Goal: Communication & Community: Answer question/provide support

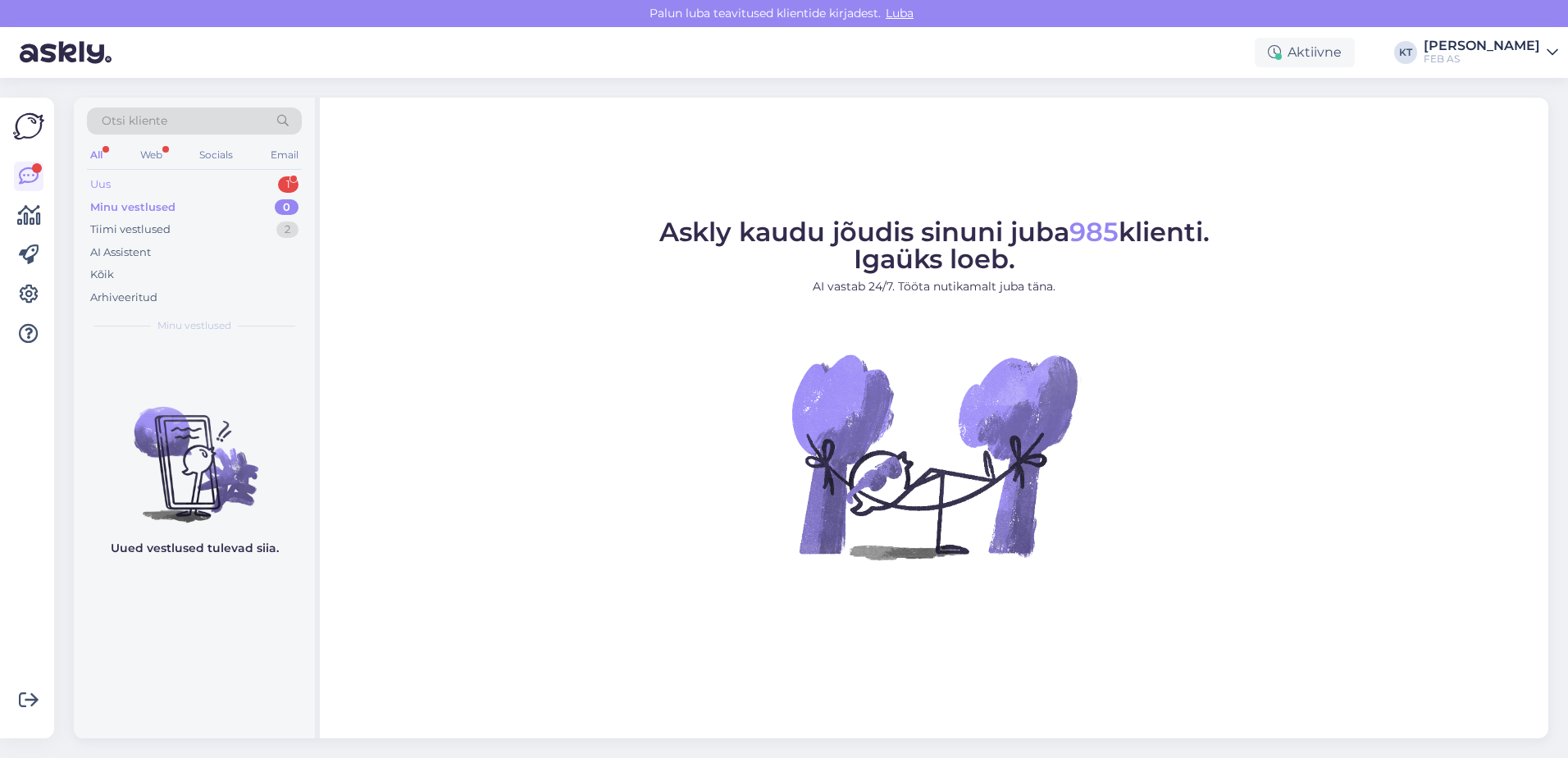
click at [119, 189] on div "Uus 1" at bounding box center [195, 184] width 215 height 23
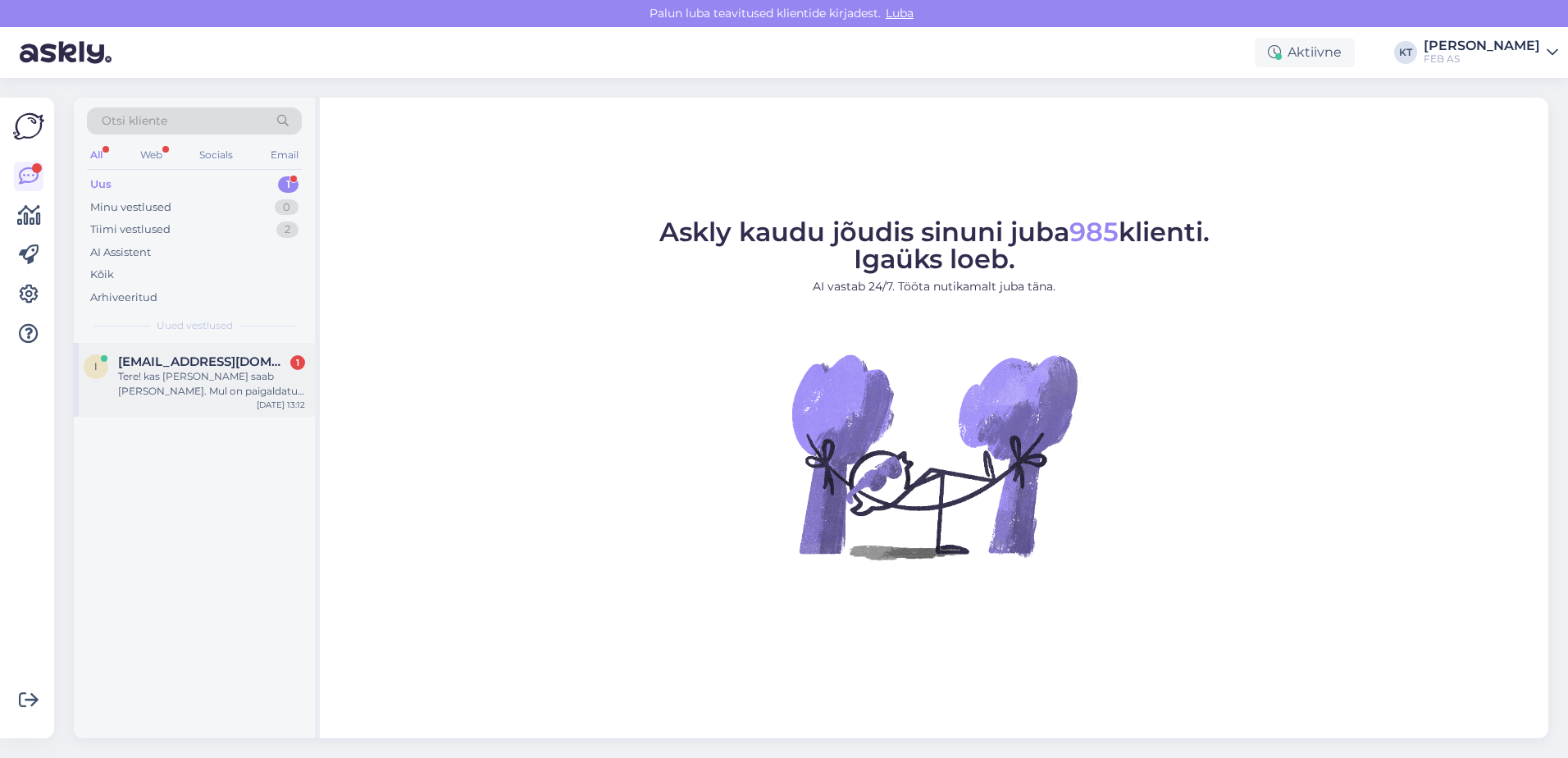
click at [206, 381] on div "Tere! kas [PERSON_NAME] saab [PERSON_NAME]. Mul on paigaldatud seina sisse juba…" at bounding box center [211, 384] width 187 height 29
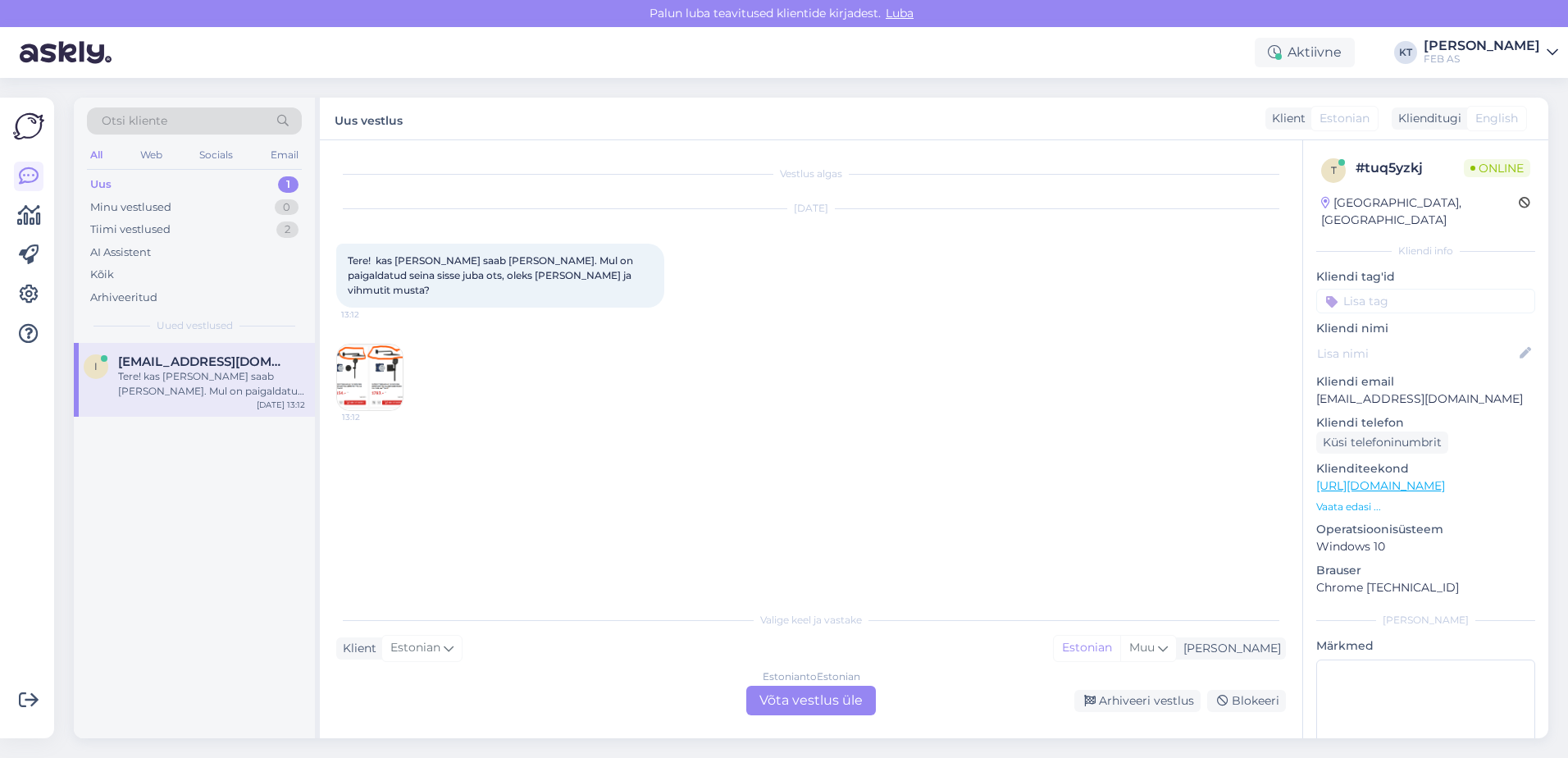
click at [832, 706] on div "Estonian to Estonian Võta vestlus üle" at bounding box center [811, 700] width 129 height 29
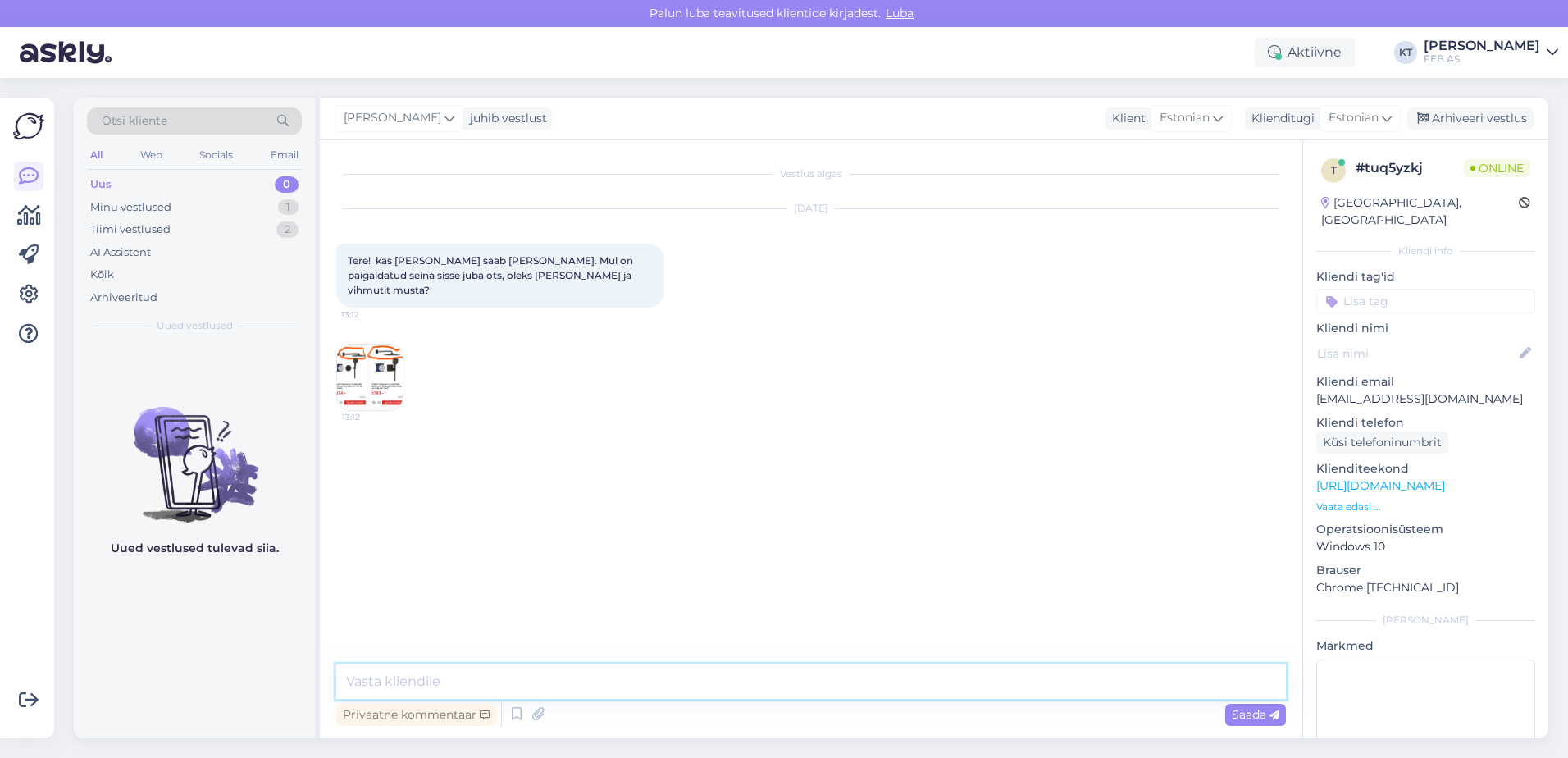
click at [626, 678] on textarea at bounding box center [811, 681] width 950 height 34
click at [633, 675] on textarea at bounding box center [811, 681] width 950 height 34
type textarea "Tere! Kohe uurin."
click at [357, 345] on img at bounding box center [369, 377] width 66 height 66
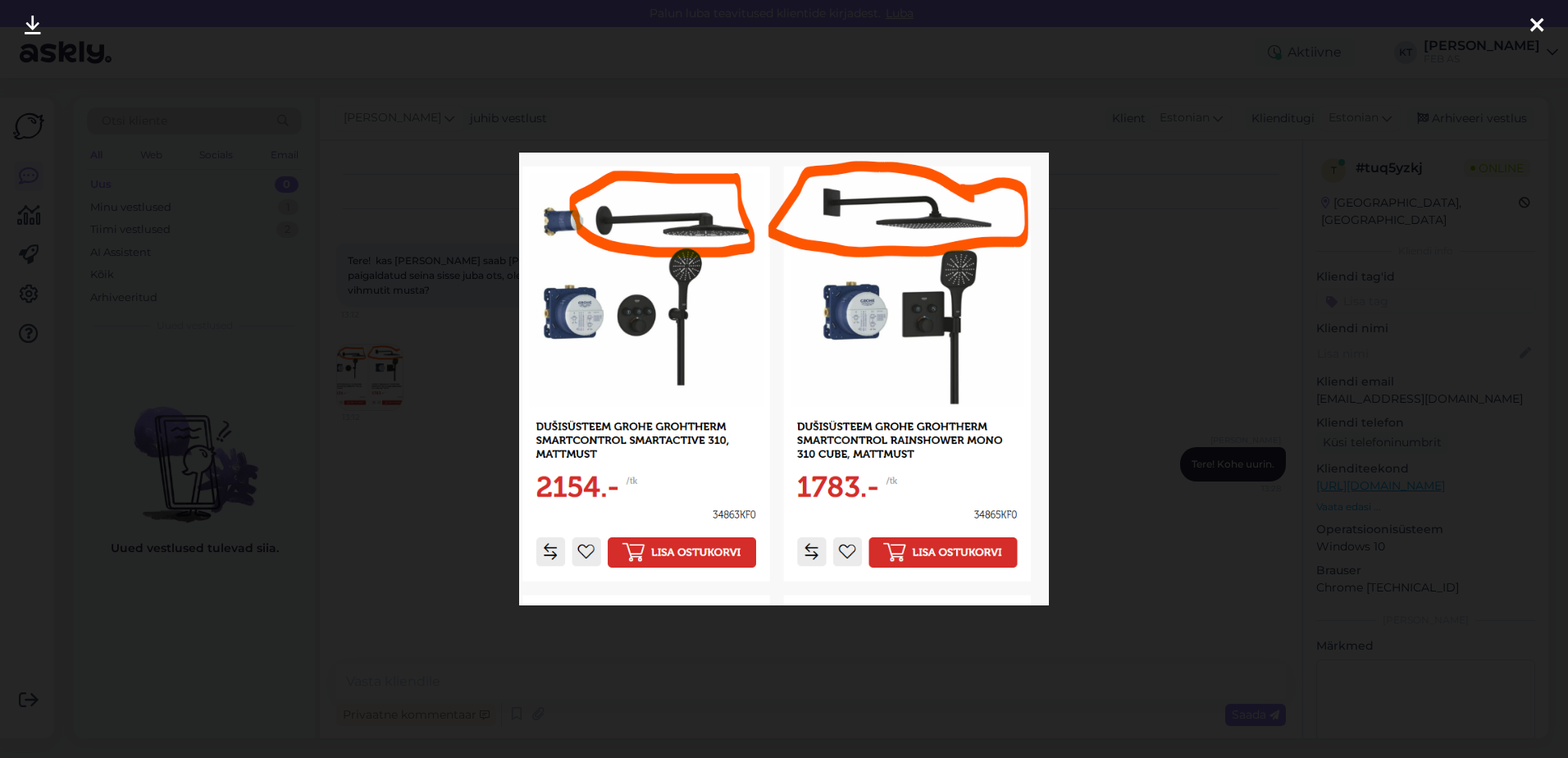
click at [1531, 20] on icon at bounding box center [1537, 26] width 13 height 21
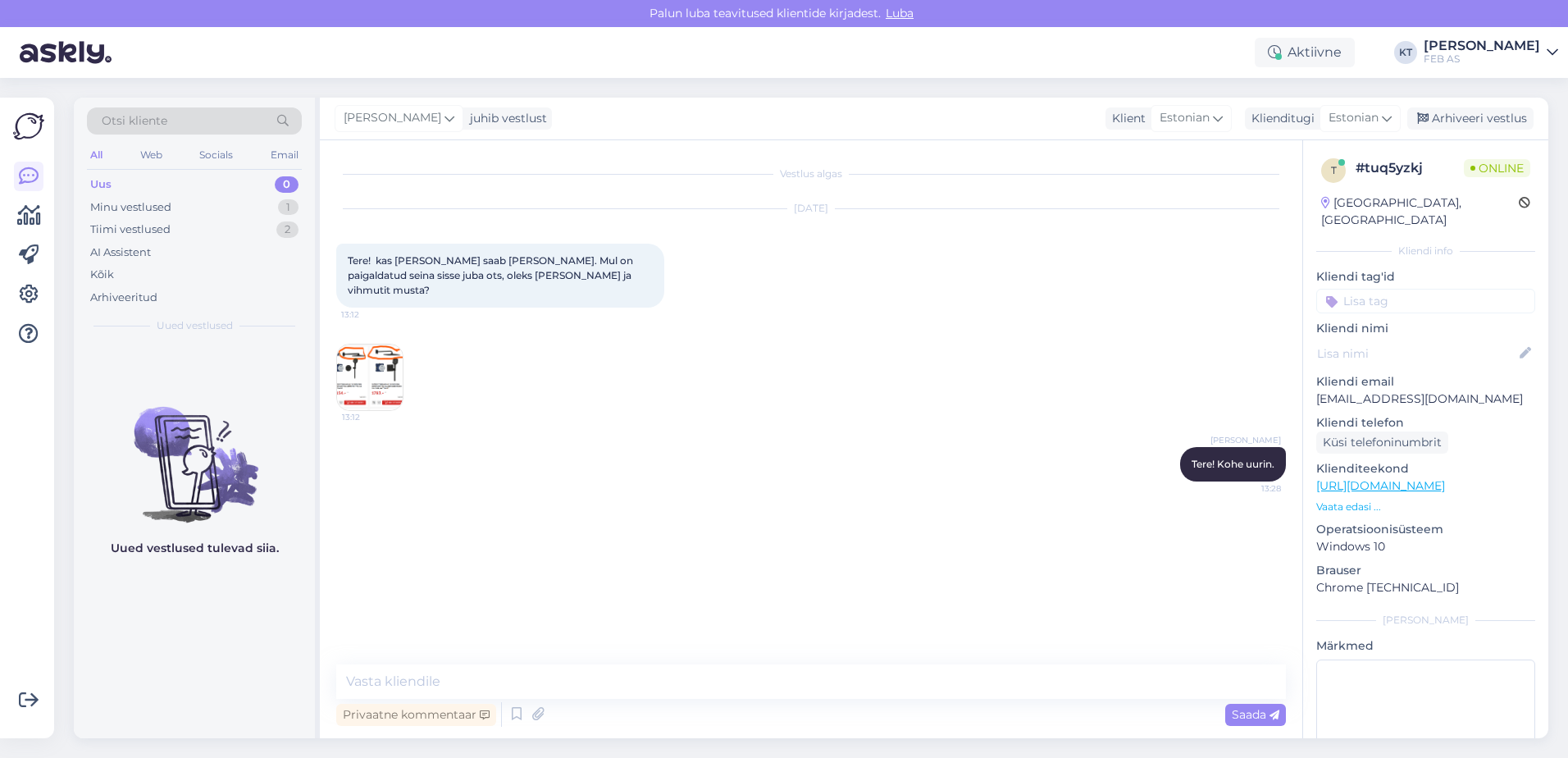
click at [1053, 429] on div "[PERSON_NAME] Tere! Kohe uurin. 13:28" at bounding box center [811, 464] width 950 height 70
click at [380, 351] on img at bounding box center [369, 377] width 66 height 66
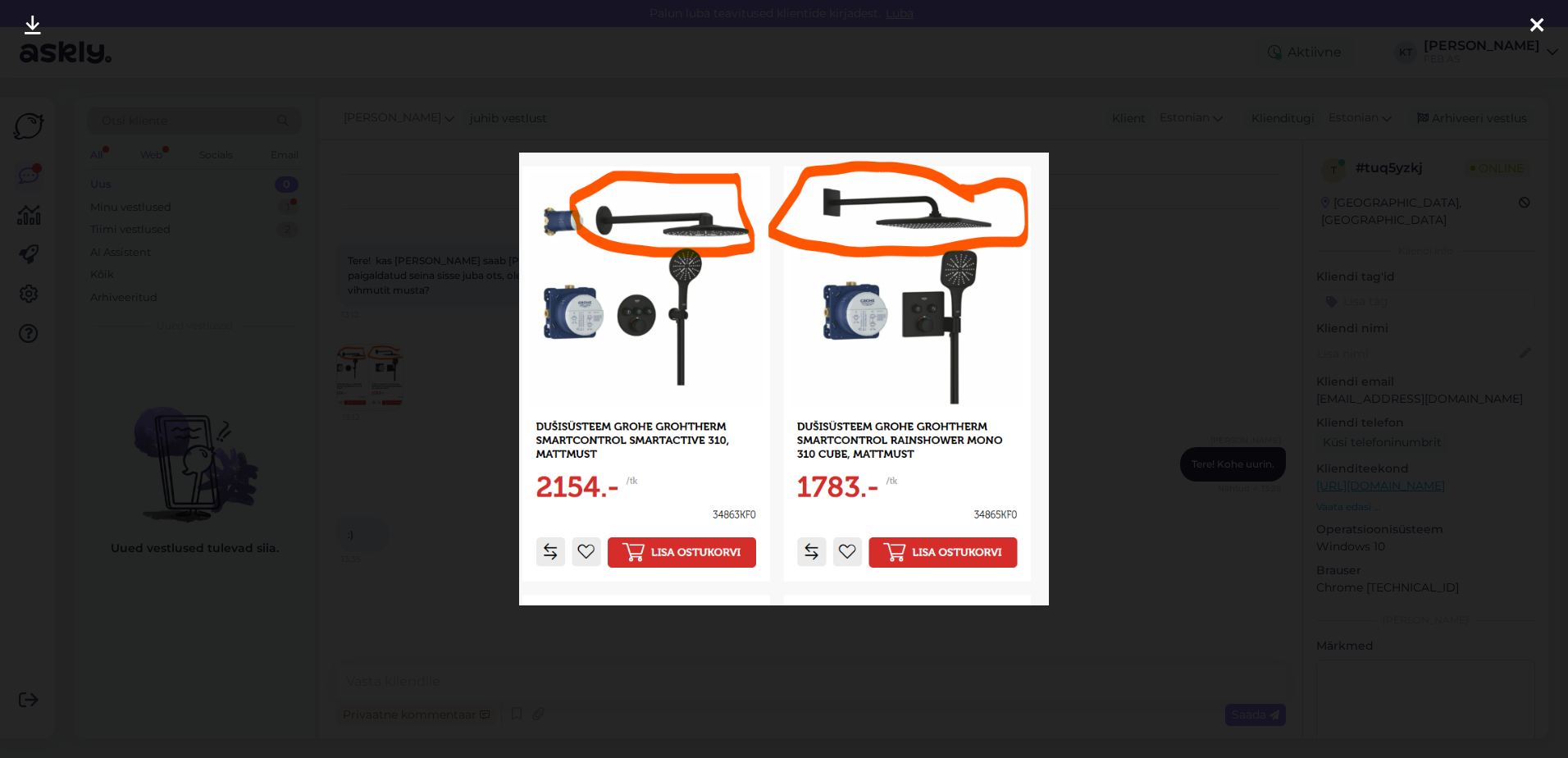
click at [1534, 27] on icon at bounding box center [1537, 26] width 13 height 21
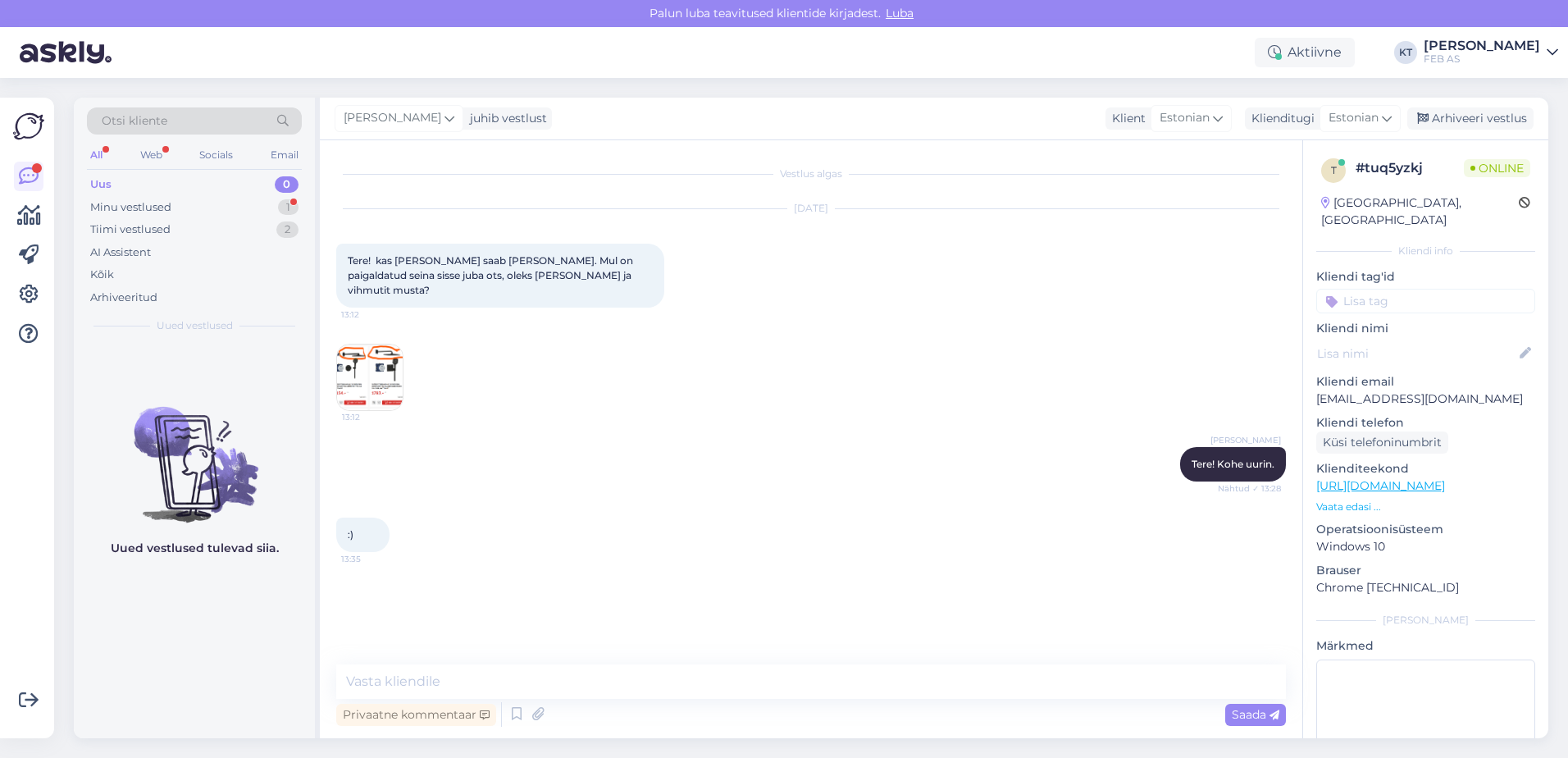
click at [1133, 381] on div "[DATE] Tere! kas [PERSON_NAME] saab [PERSON_NAME]. Mul on paigaldatud seina sis…" at bounding box center [811, 310] width 950 height 237
drag, startPoint x: 932, startPoint y: 701, endPoint x: 921, endPoint y: 684, distance: 20.2
click at [932, 700] on div "Privaatne kommentaar Saada" at bounding box center [811, 714] width 950 height 31
click at [921, 677] on textarea at bounding box center [811, 681] width 950 height 34
click at [432, 681] on textarea at bounding box center [811, 681] width 950 height 34
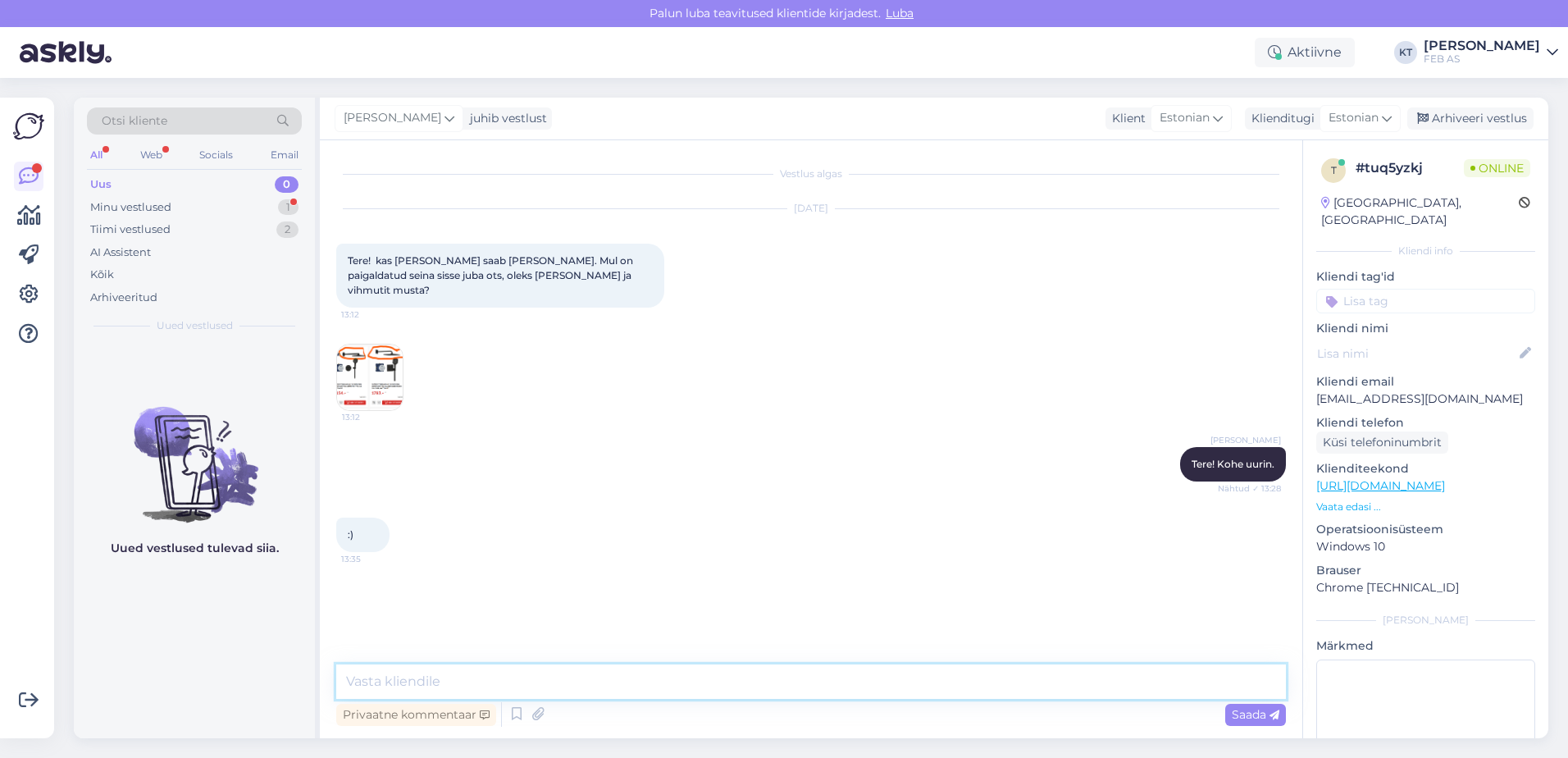
click at [512, 681] on textarea at bounding box center [811, 681] width 950 height 34
click at [553, 676] on textarea at bounding box center [811, 681] width 950 height 34
paste textarea "[URL][DOMAIN_NAME]"
click at [980, 686] on textarea "Pakkuda oleks sellised: [URL][DOMAIN_NAME]" at bounding box center [811, 681] width 950 height 34
click at [372, 355] on img at bounding box center [369, 377] width 66 height 66
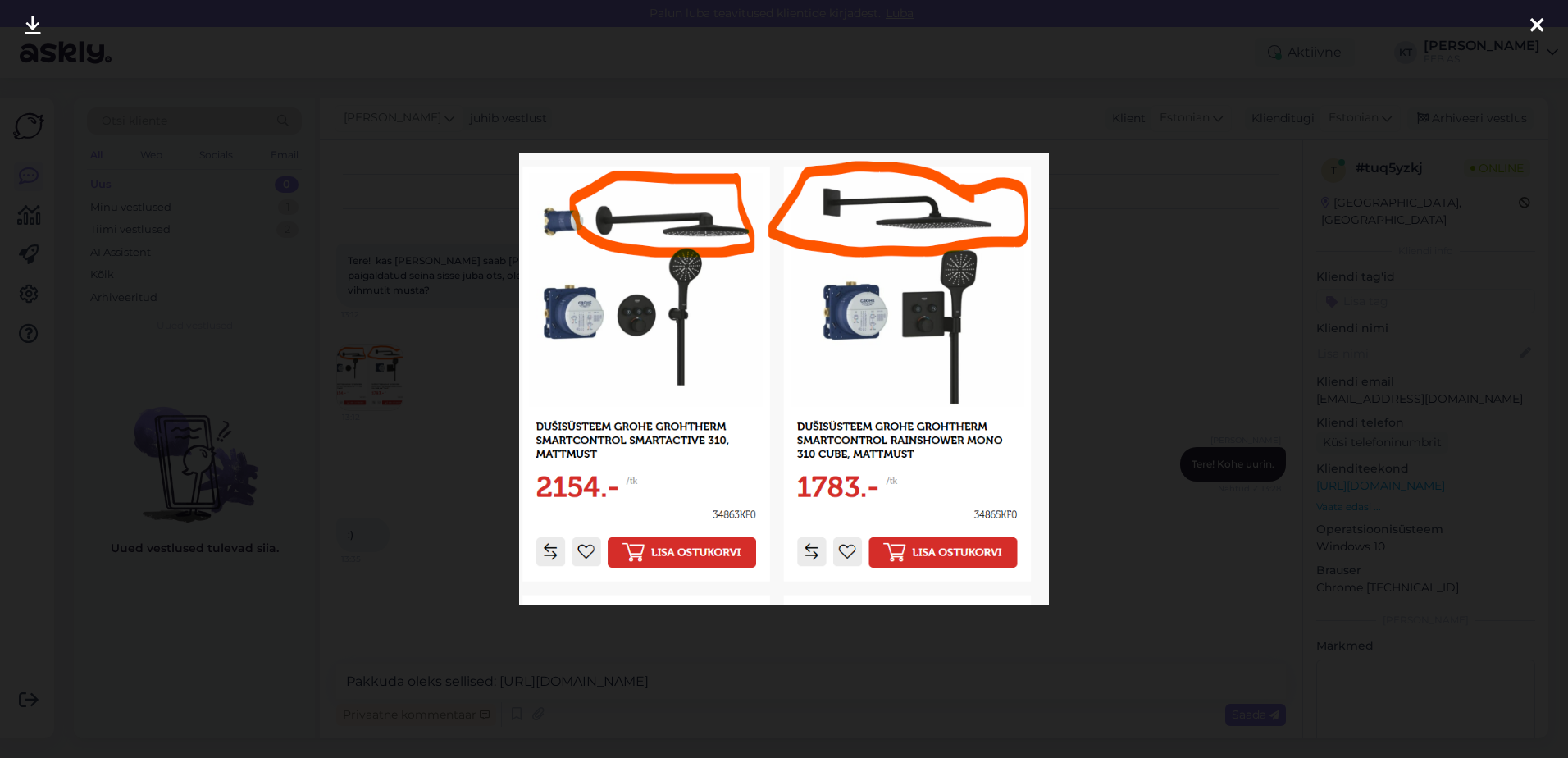
click at [1532, 28] on icon at bounding box center [1537, 26] width 13 height 21
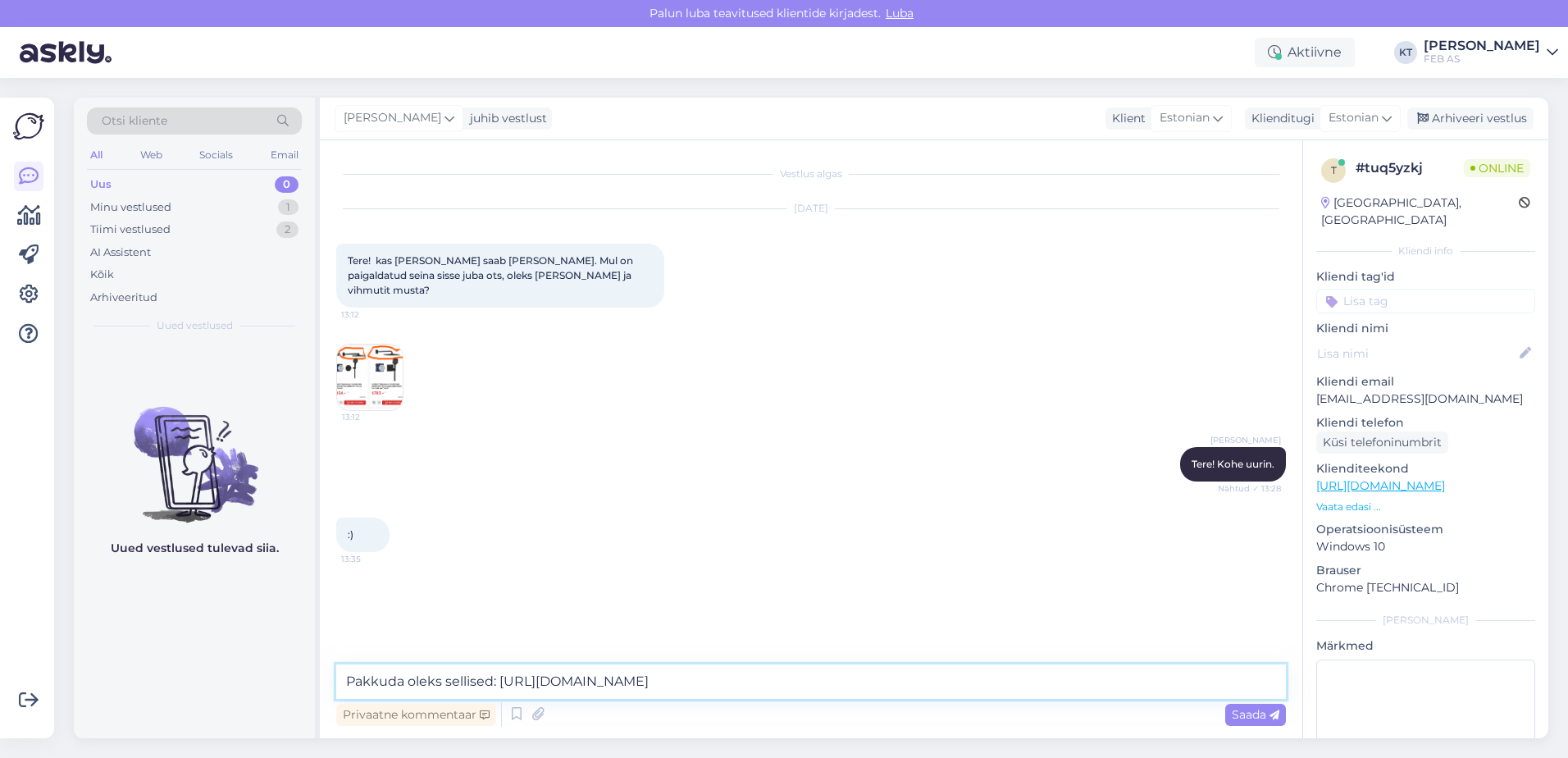
click at [1039, 681] on textarea "Pakkuda oleks sellised: [URL][DOMAIN_NAME]" at bounding box center [811, 681] width 950 height 34
click at [989, 683] on textarea "Pakkuda oleks sellised: [URL][DOMAIN_NAME]." at bounding box center [811, 681] width 950 height 34
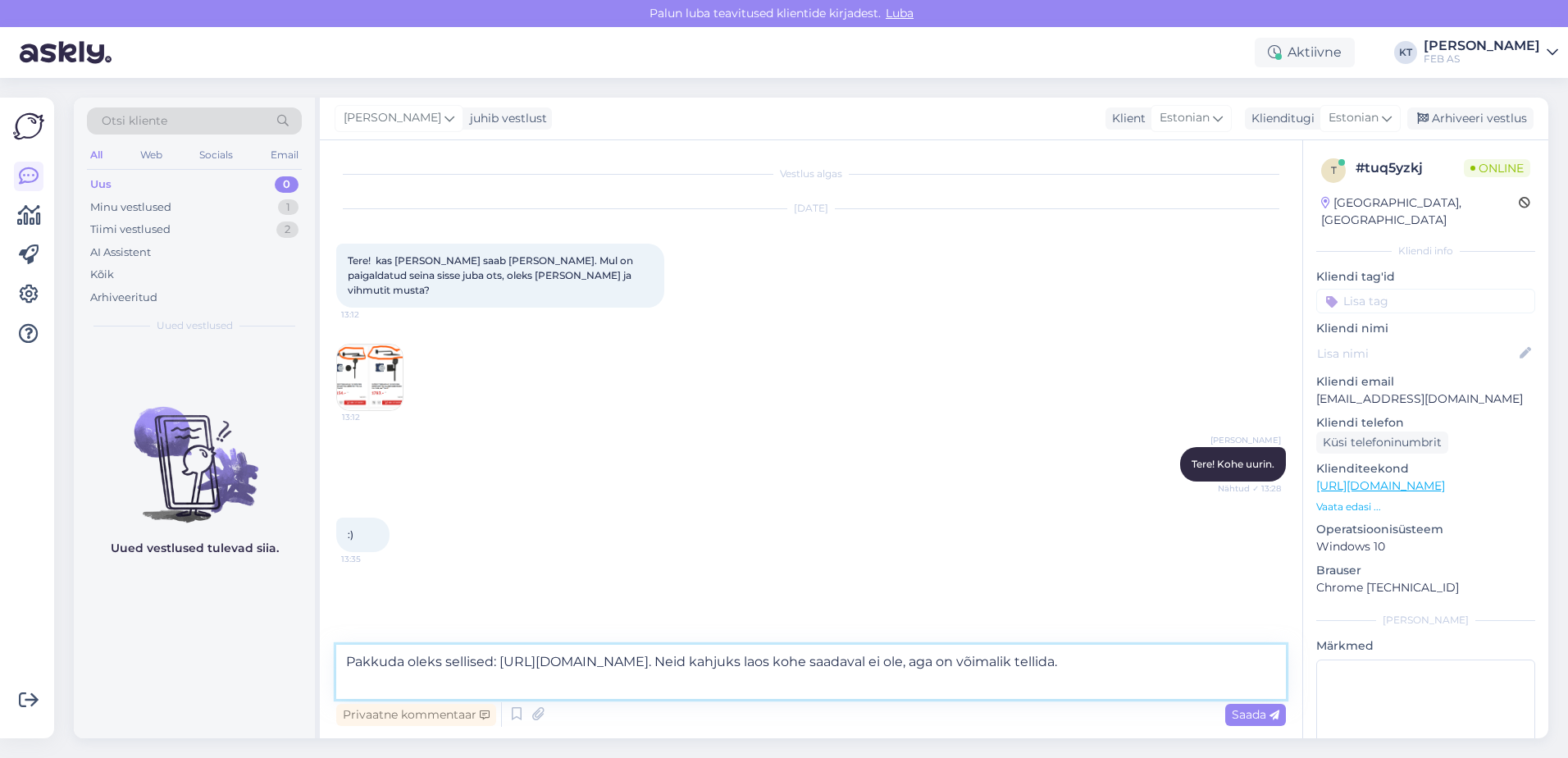
click at [621, 681] on textarea "Pakkuda oleks sellised: [URL][DOMAIN_NAME]. Neid kahjuks laos kohe saadaval ei …" at bounding box center [811, 672] width 950 height 54
click at [327, 370] on div "Vestlus algas [DATE] Tere! kas [PERSON_NAME] saab [PERSON_NAME]. Mul on paigald…" at bounding box center [811, 439] width 982 height 597
click at [345, 364] on img at bounding box center [369, 377] width 66 height 66
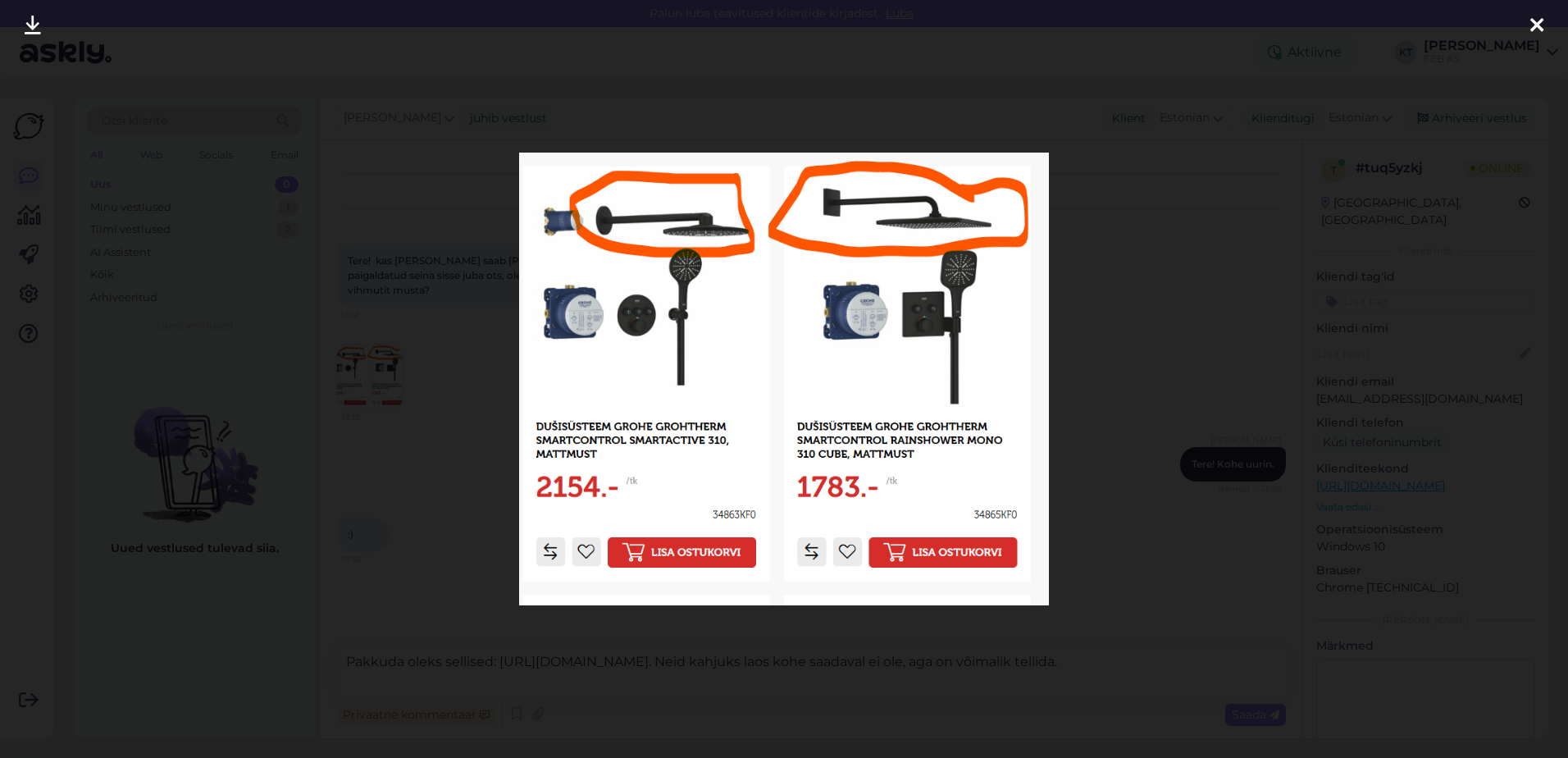
click at [439, 398] on div at bounding box center [784, 379] width 1568 height 758
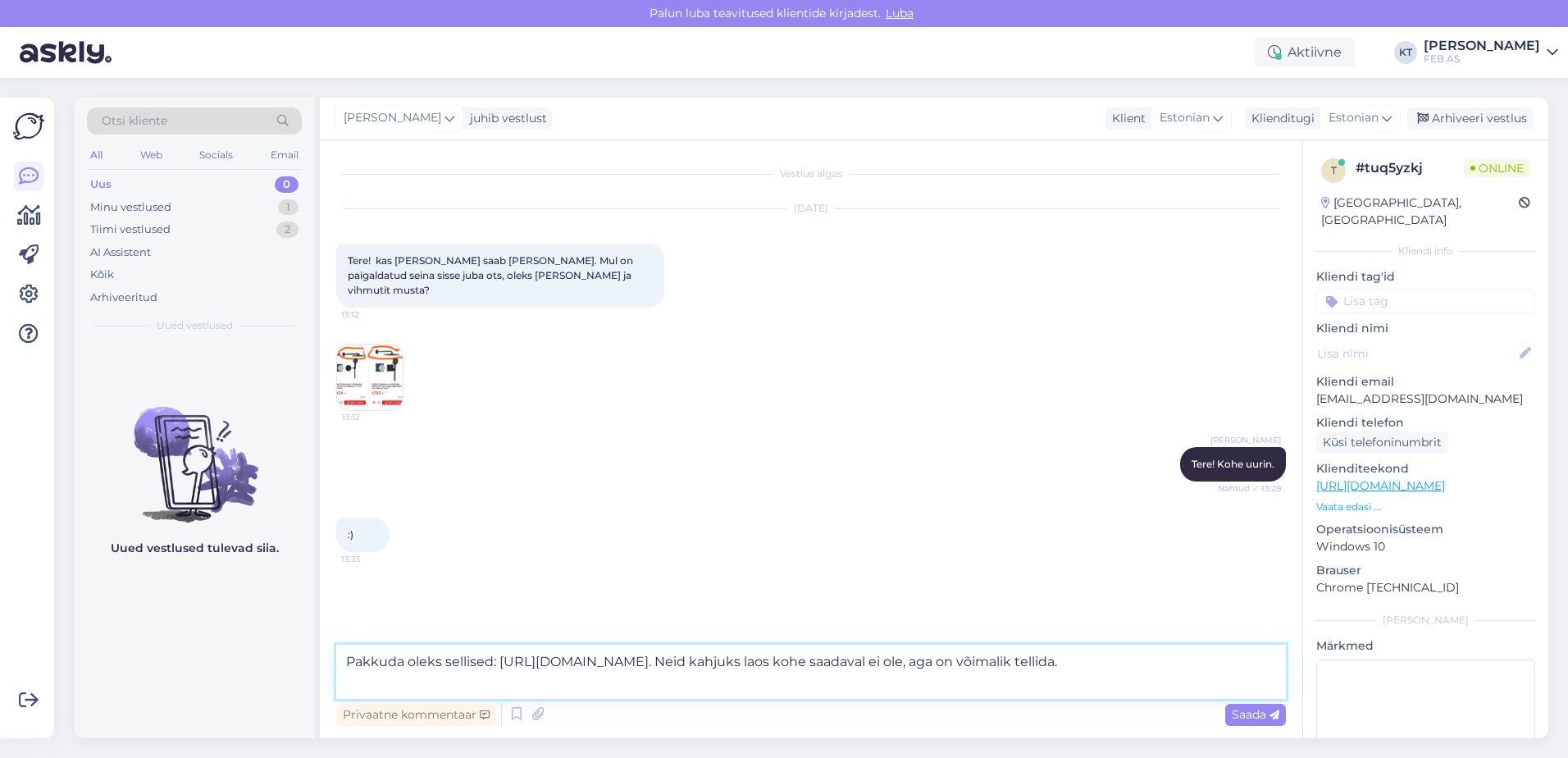
click at [523, 688] on textarea "Pakkuda oleks sellised: [URL][DOMAIN_NAME]. Neid kahjuks laos kohe saadaval ei …" at bounding box center [811, 672] width 950 height 54
type textarea "Pakkuda oleks sellised: [URL][DOMAIN_NAME]. Neid kahjuks laos kohe saadaval ei …"
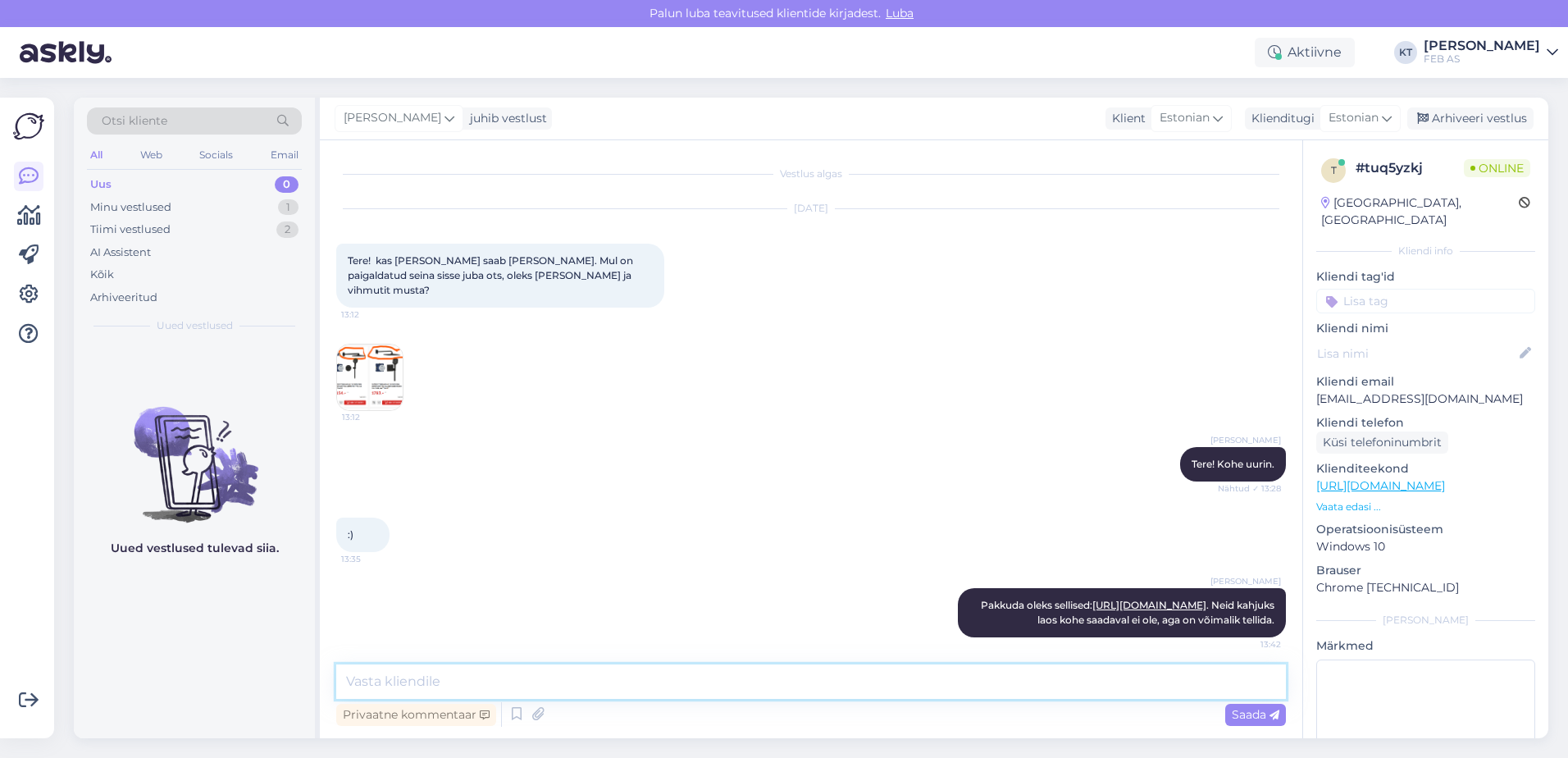
scroll to position [6, 0]
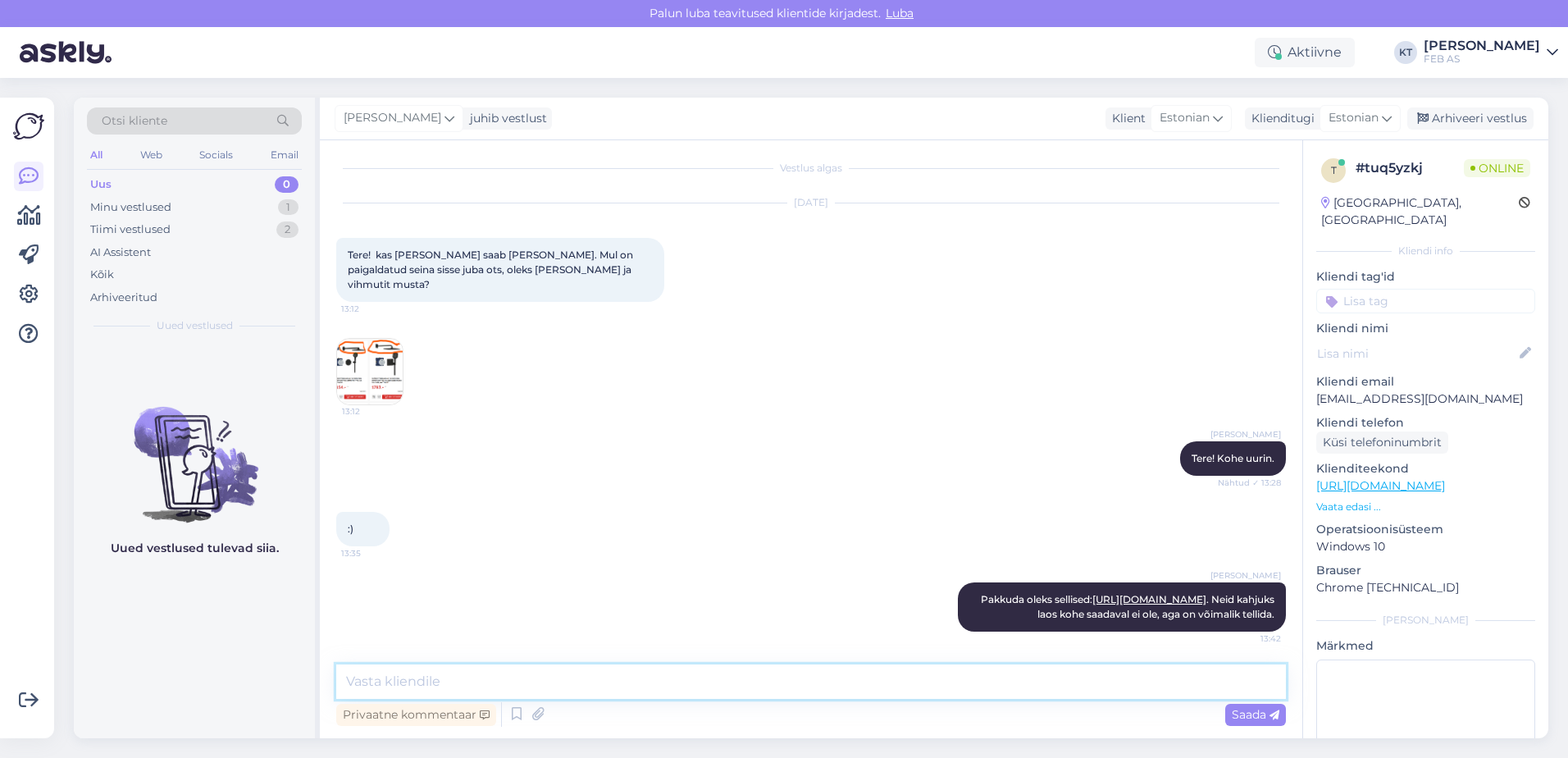
click at [1153, 681] on textarea at bounding box center [811, 681] width 950 height 34
type textarea "E"
paste textarea "22123KF0"
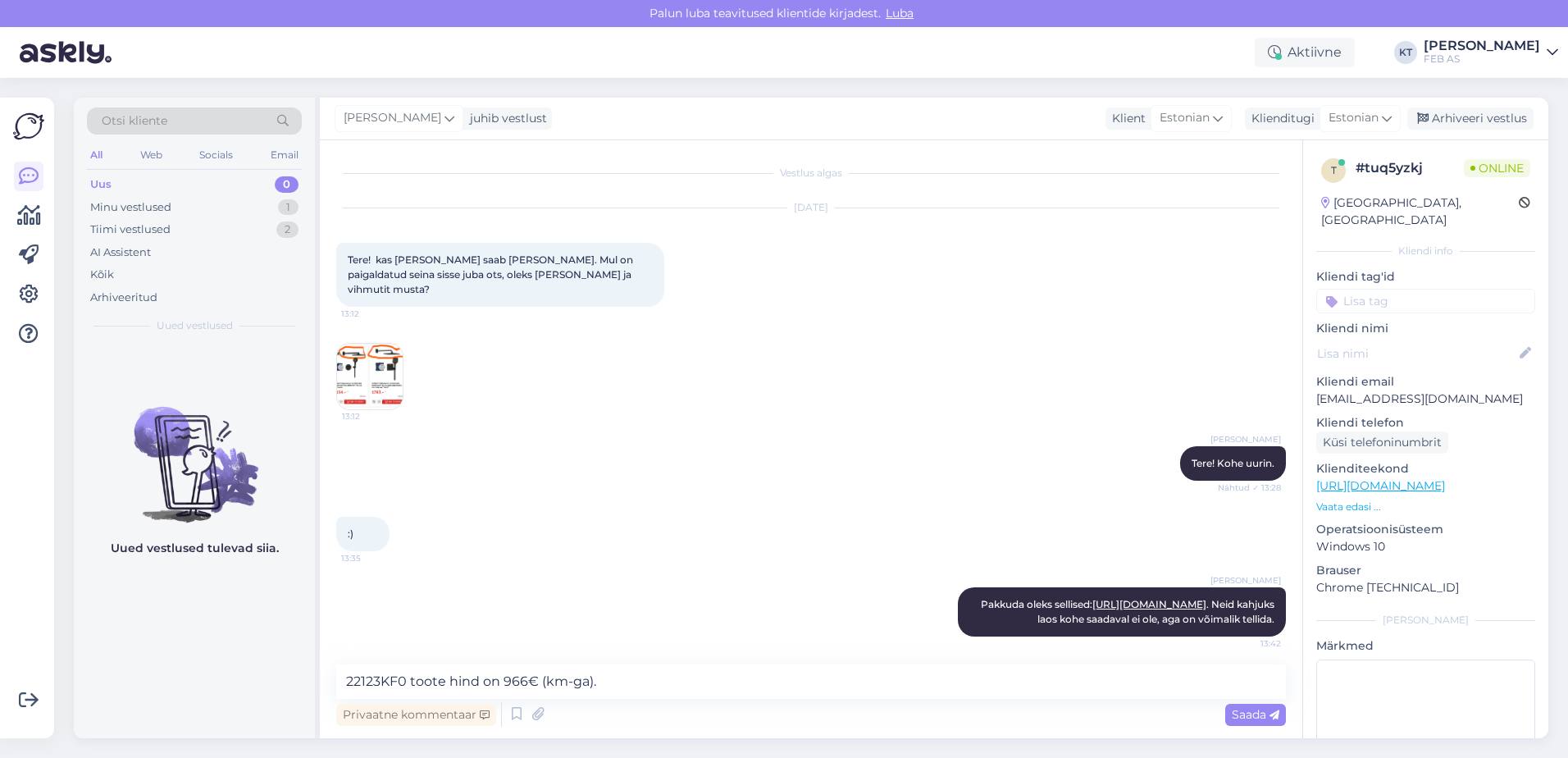
scroll to position [0, 0]
click at [374, 373] on img at bounding box center [369, 377] width 66 height 66
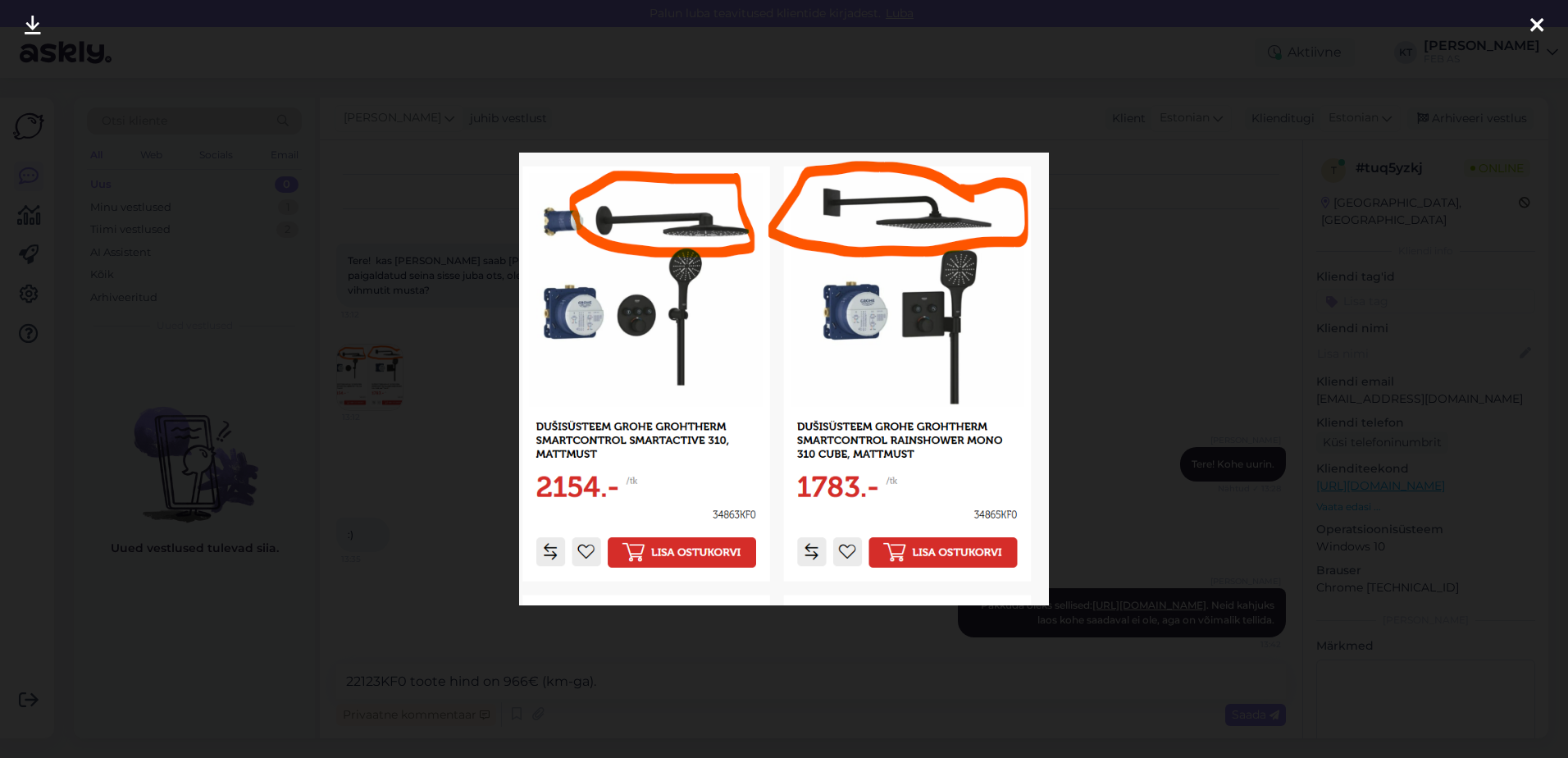
click at [463, 467] on div at bounding box center [784, 379] width 1568 height 758
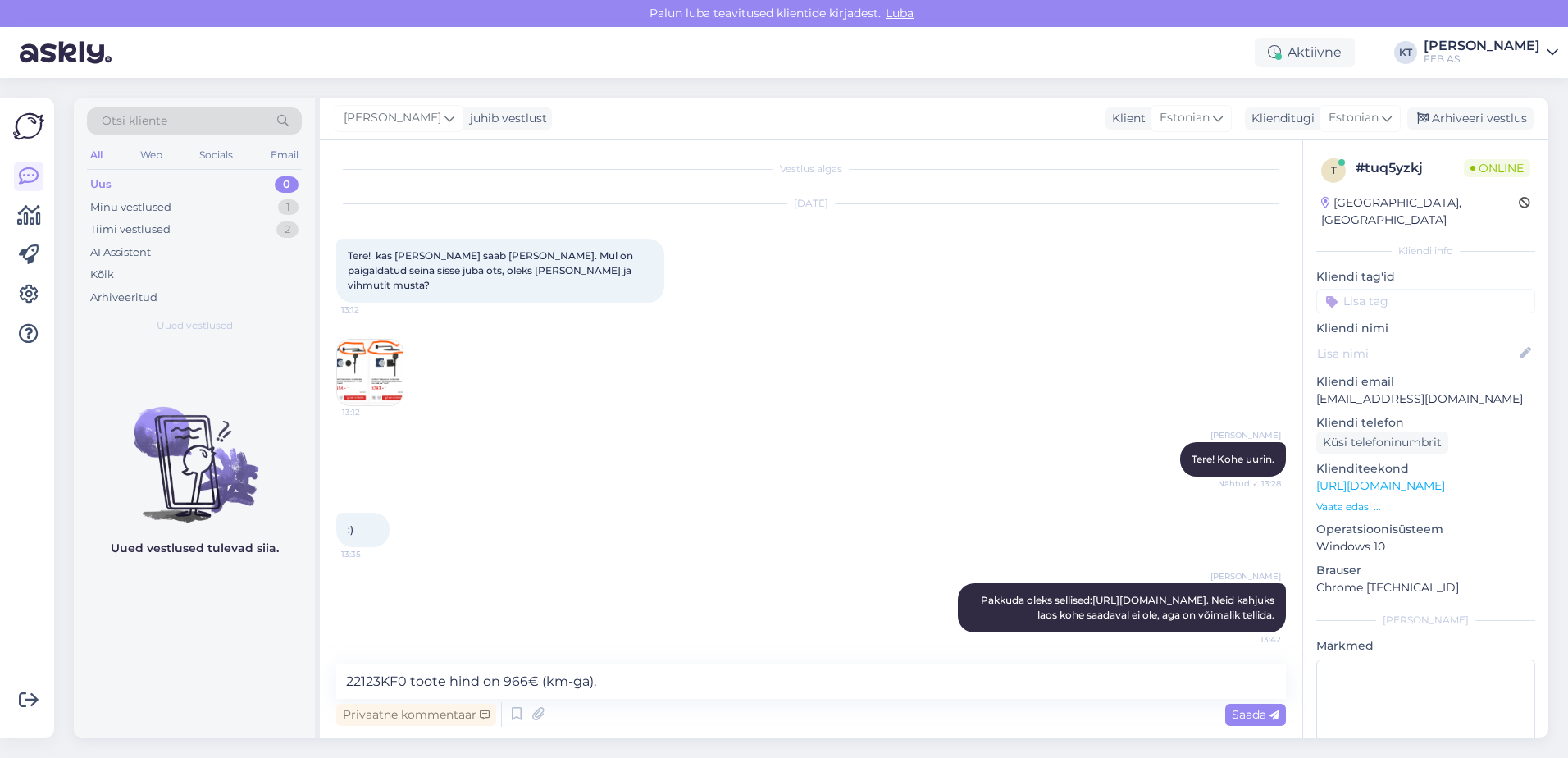
scroll to position [6, 0]
click at [624, 682] on textarea "22123KF0 toote hind on 966€ (km-ga)." at bounding box center [811, 681] width 950 height 34
paste textarea "22121KF0"
click at [595, 682] on textarea "22123KF0 toote hind on 966€ (km-ga). 22121KF0 toote hind on 694€." at bounding box center [811, 681] width 950 height 34
click at [345, 680] on textarea "22123KF0 toote hind on 966€ (km-ga). 22121KF0 toote hind on 694€." at bounding box center [811, 681] width 950 height 34
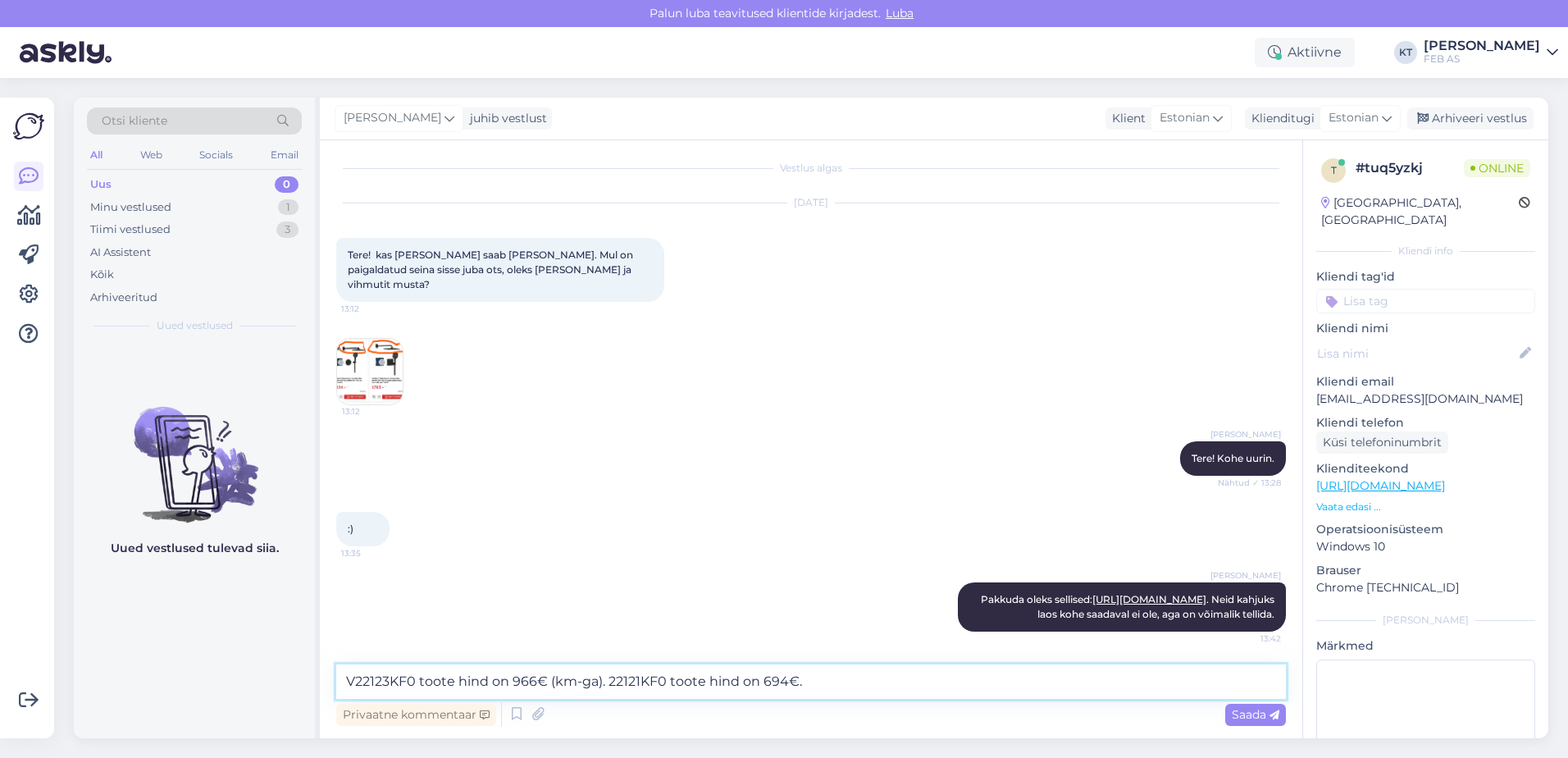
type textarea "22123KF0 toote hind on 966€ (km-ga). 22121KF0 toote hind on 694€."
click at [823, 690] on textarea "22123KF0 toote hind on 966€ (km-ga). 22121KF0 toote hind on 694€." at bounding box center [811, 681] width 950 height 34
click at [826, 682] on textarea "22123KF0 toote hind on 966€ (km-ga). 22121KF0 toote hind on 694€." at bounding box center [811, 681] width 950 height 34
click at [826, 681] on textarea "22123KF0 toote hind on 966€ (km-ga). 22121KF0 toote hind on 694€." at bounding box center [811, 681] width 950 height 34
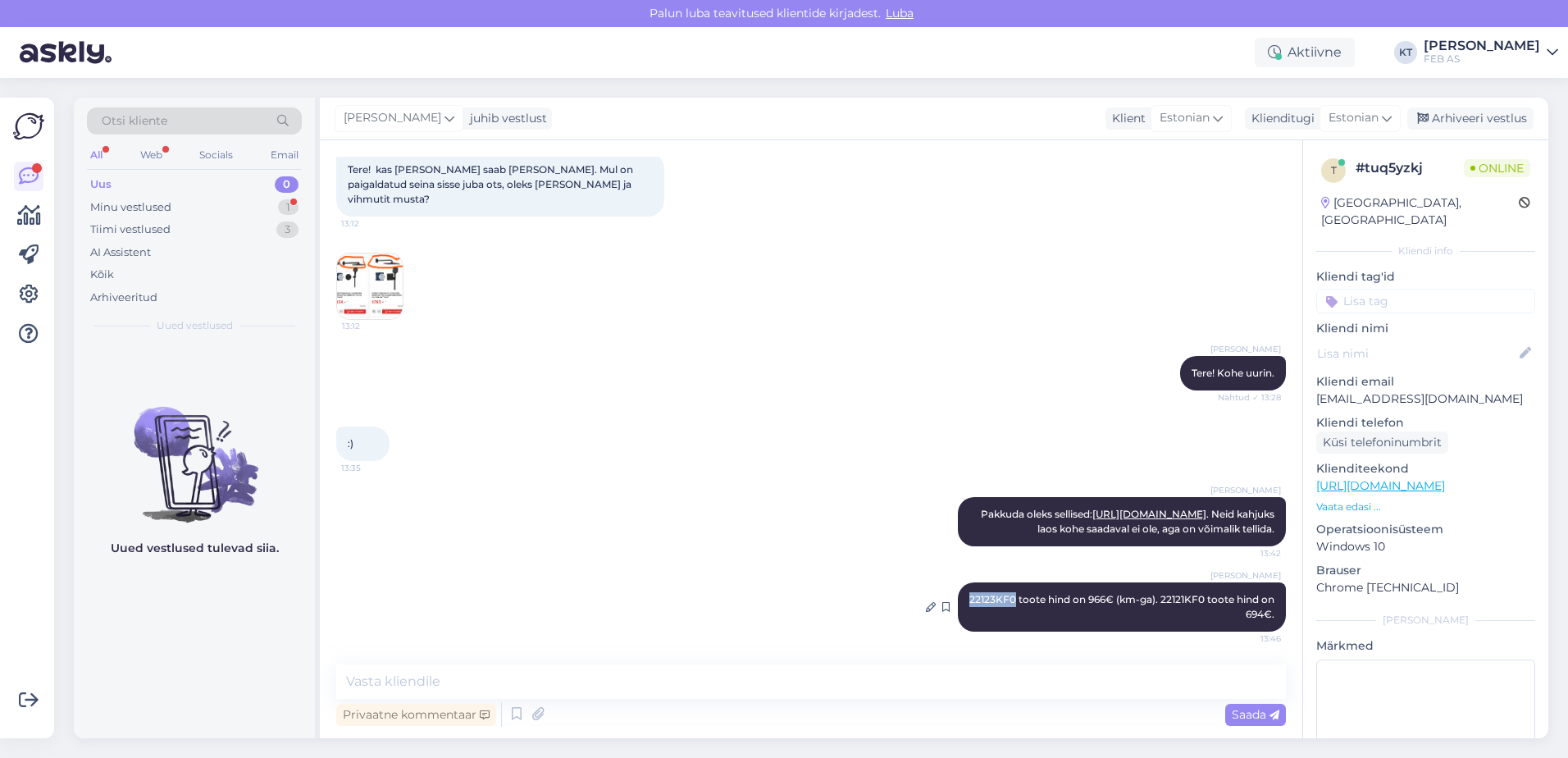
drag, startPoint x: 1017, startPoint y: 597, endPoint x: 962, endPoint y: 595, distance: 55.0
click at [962, 595] on div "[PERSON_NAME] 22123KF0 toote hind on 966€ (km-ga). 22121KF0 toote hind on 694€.…" at bounding box center [1121, 607] width 328 height 49
copy span "22123KF0"
click at [393, 287] on img at bounding box center [369, 286] width 66 height 66
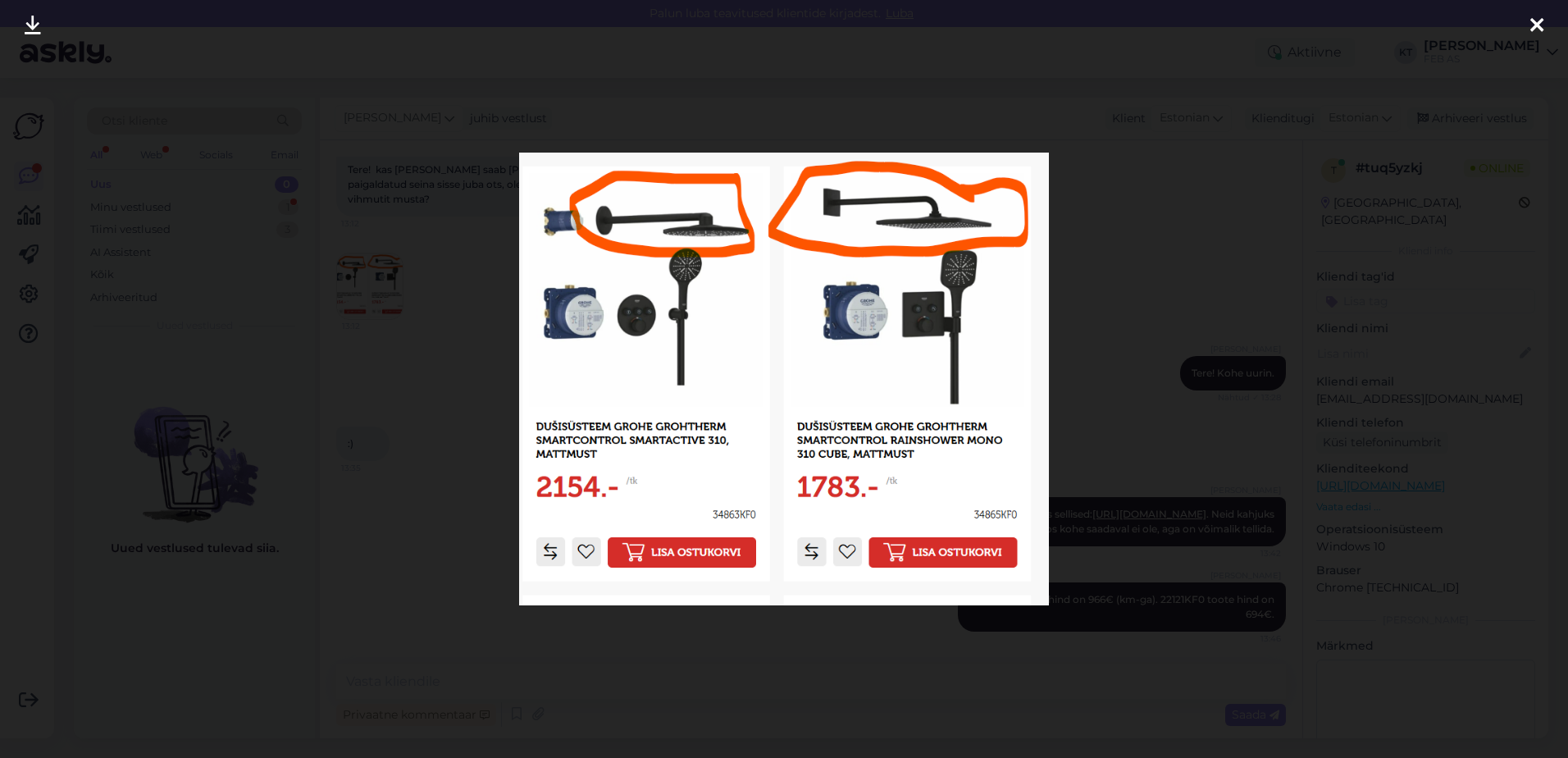
click at [1534, 22] on icon at bounding box center [1537, 26] width 13 height 21
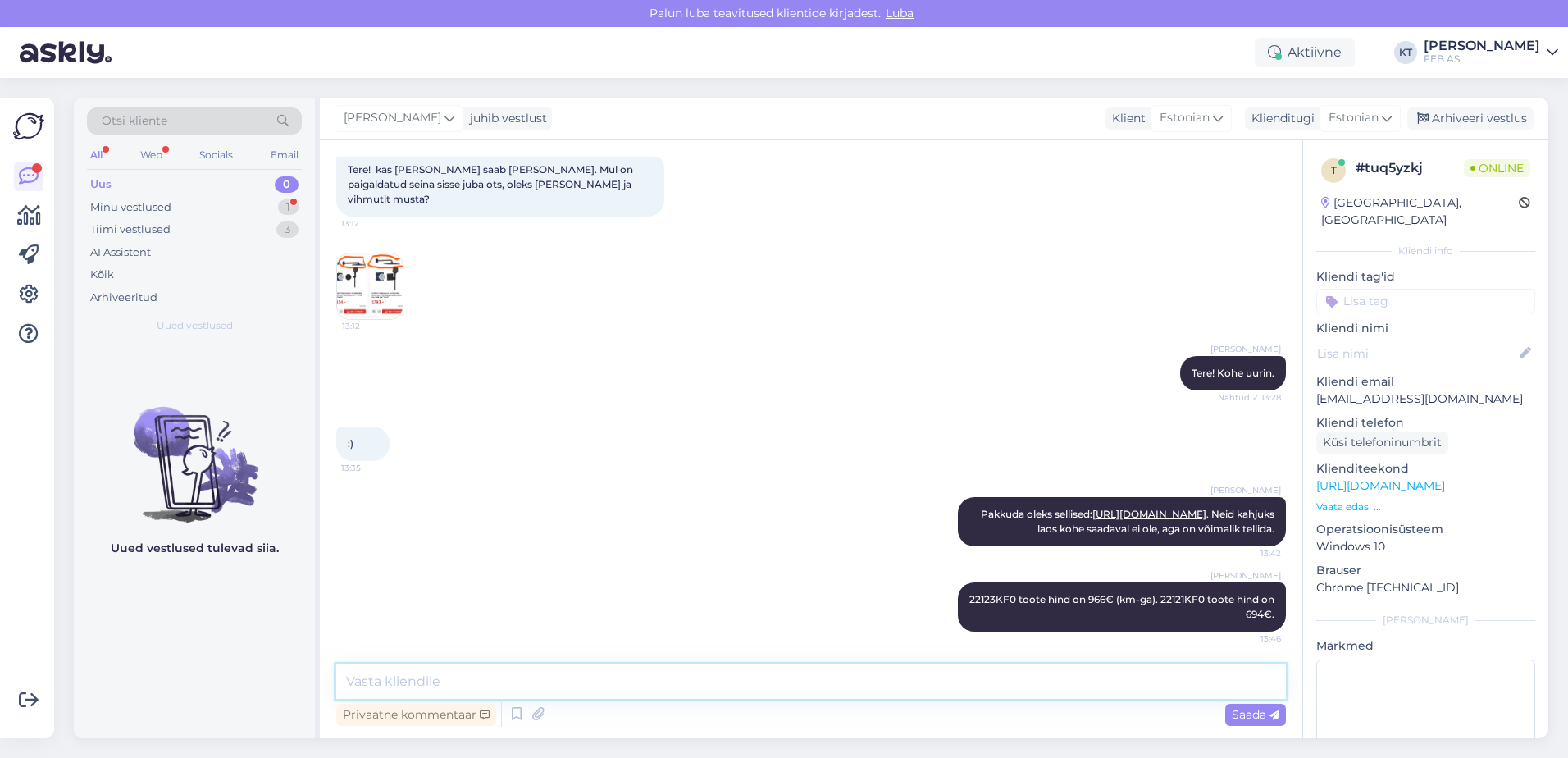
click at [879, 681] on textarea at bounding box center [811, 681] width 950 height 34
click at [693, 671] on textarea at bounding box center [811, 681] width 950 height 34
paste textarea "22121KF0"
click at [359, 686] on textarea "22121KF0" at bounding box center [811, 681] width 950 height 34
click at [371, 685] on textarea "22121KF0" at bounding box center [811, 681] width 950 height 34
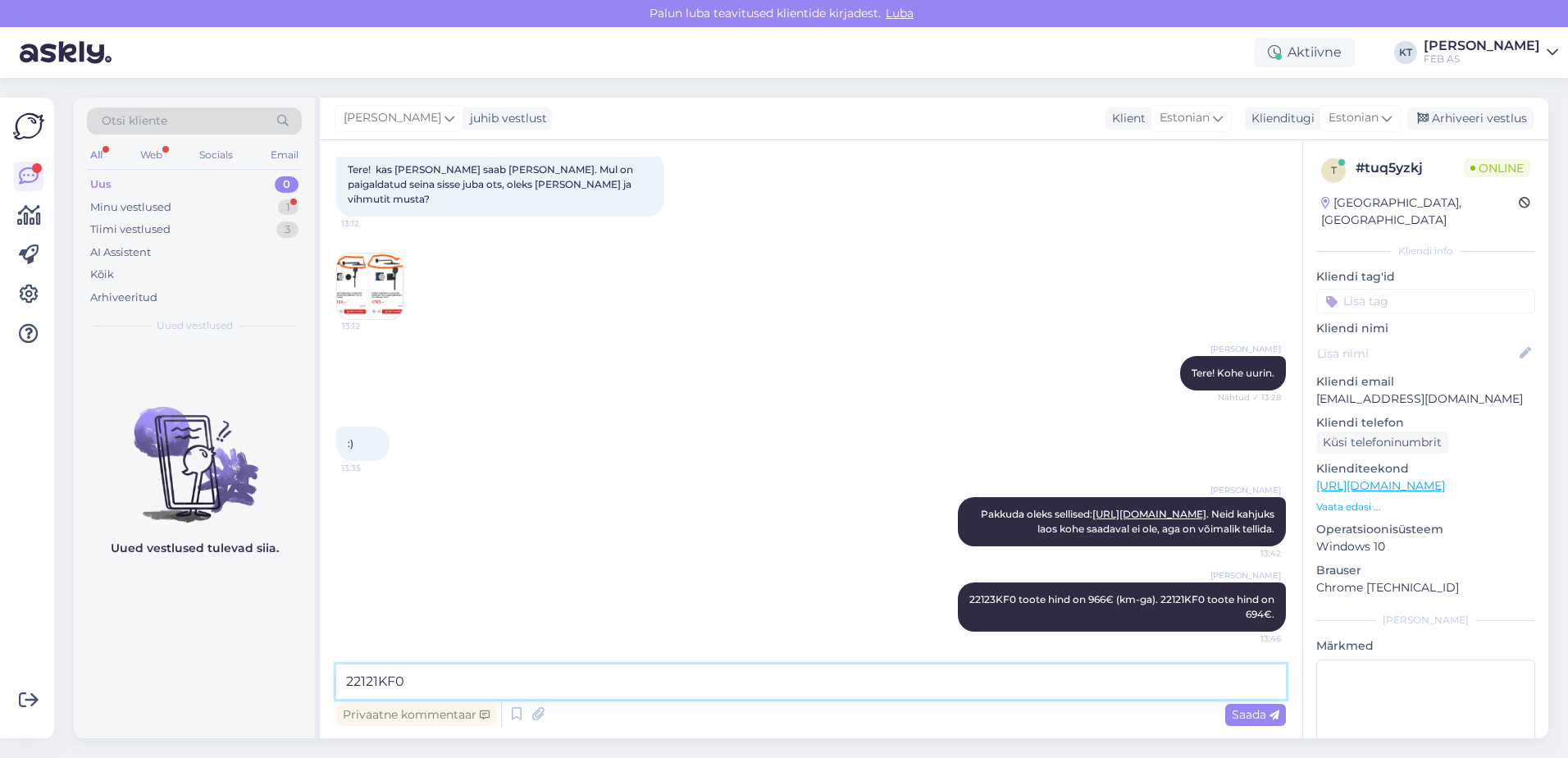
drag, startPoint x: 438, startPoint y: 677, endPoint x: 264, endPoint y: 665, distance: 174.4
click at [264, 661] on div "Otsi kliente All Web Socials Email Uus 0 Minu vestlused 1 Tiimi vestlused 3 AI …" at bounding box center [811, 418] width 1474 height 640
type textarea "V"
type textarea "T"
type textarea "V"
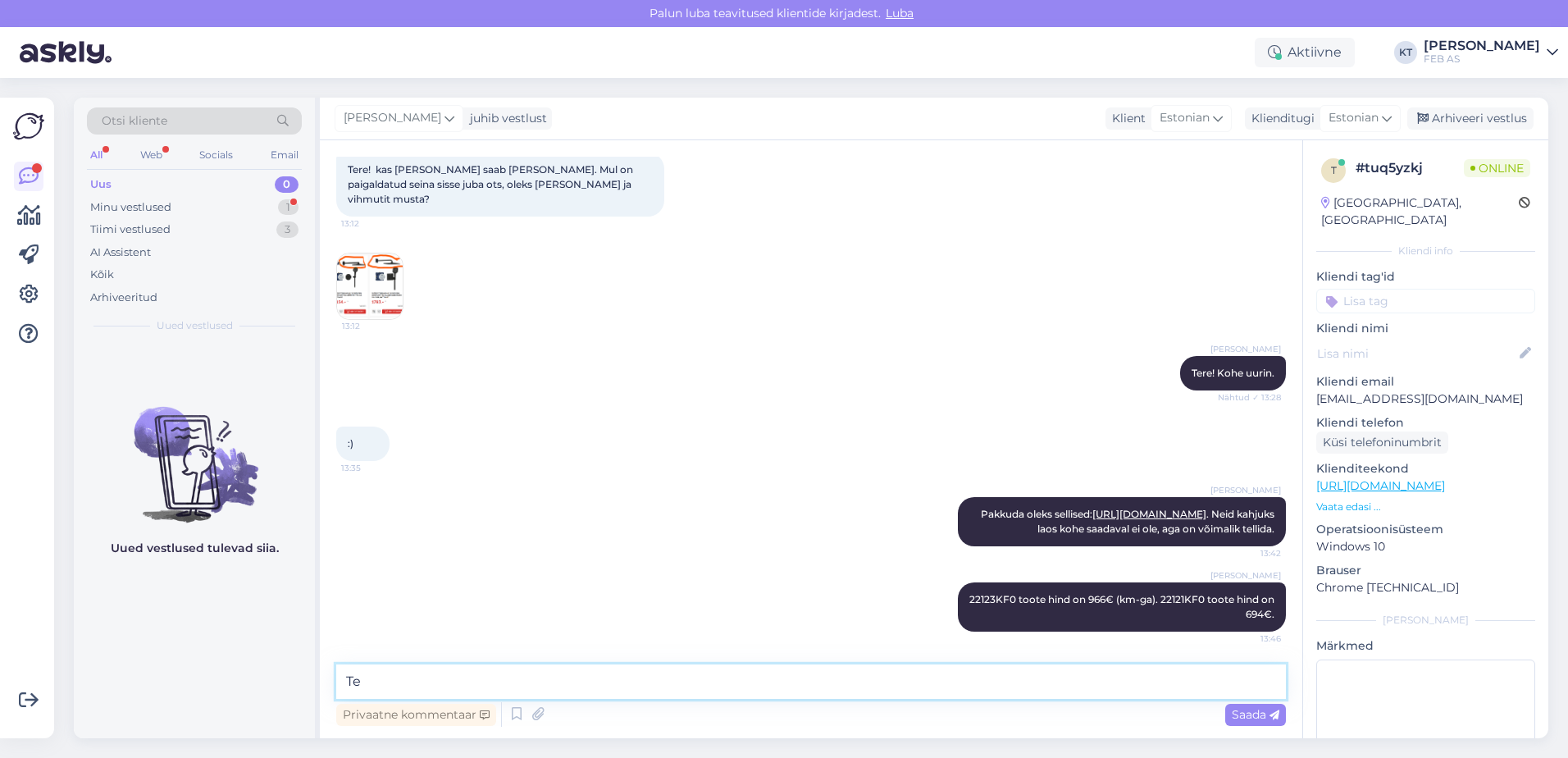
type textarea "T"
paste textarea "22121KF0"
click at [396, 678] on textarea "Tootel 22121KF0 on" at bounding box center [811, 681] width 950 height 34
click at [480, 686] on textarea "Tootel 22121KF0 on" at bounding box center [811, 681] width 950 height 34
click at [550, 677] on textarea "Tootel 22121KF0 on G1/2"" at bounding box center [811, 681] width 950 height 34
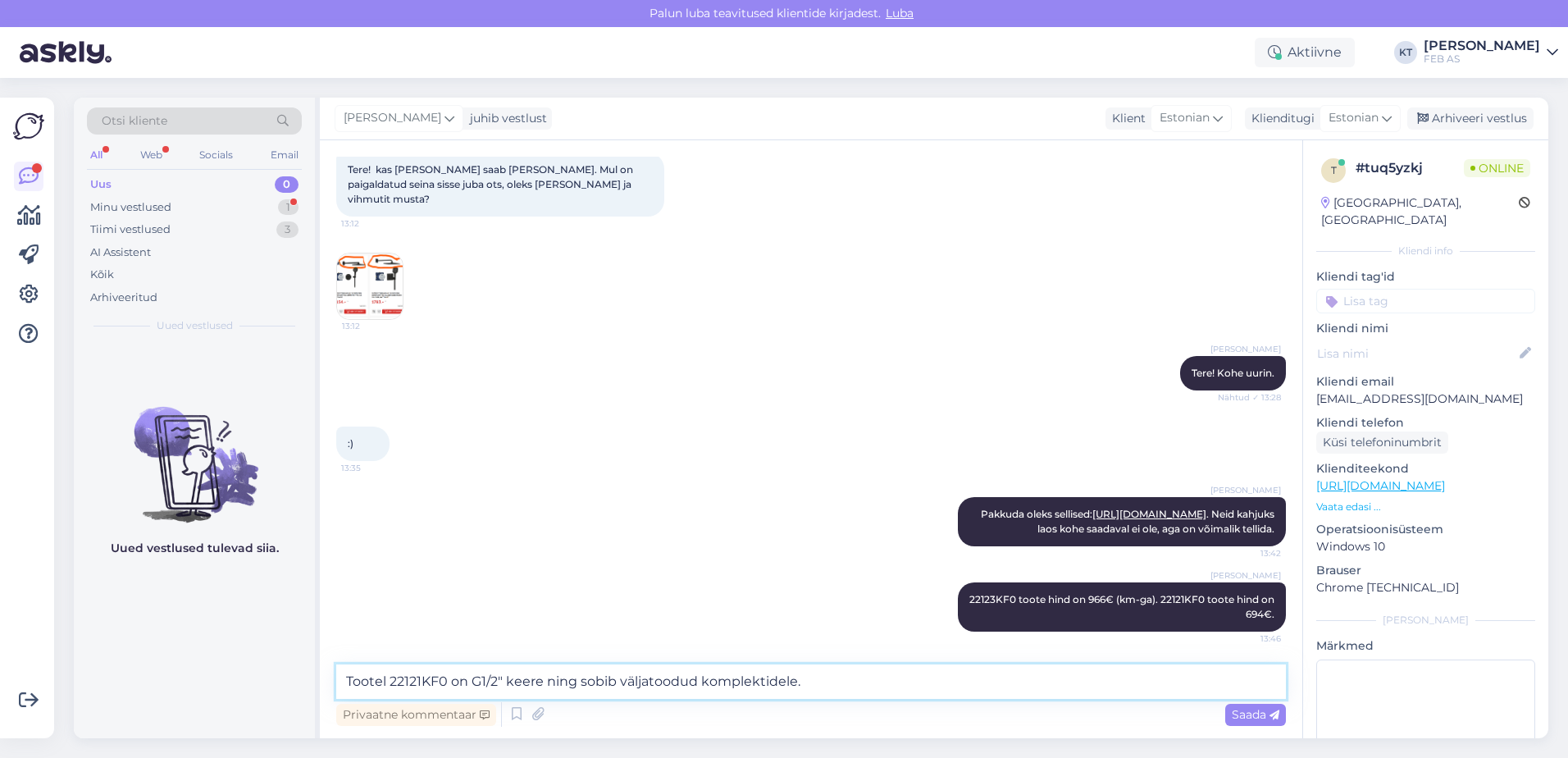
type textarea "Tootel 22121KF0 on G1/2" keere ning sobib väljatoodud komplektidele."
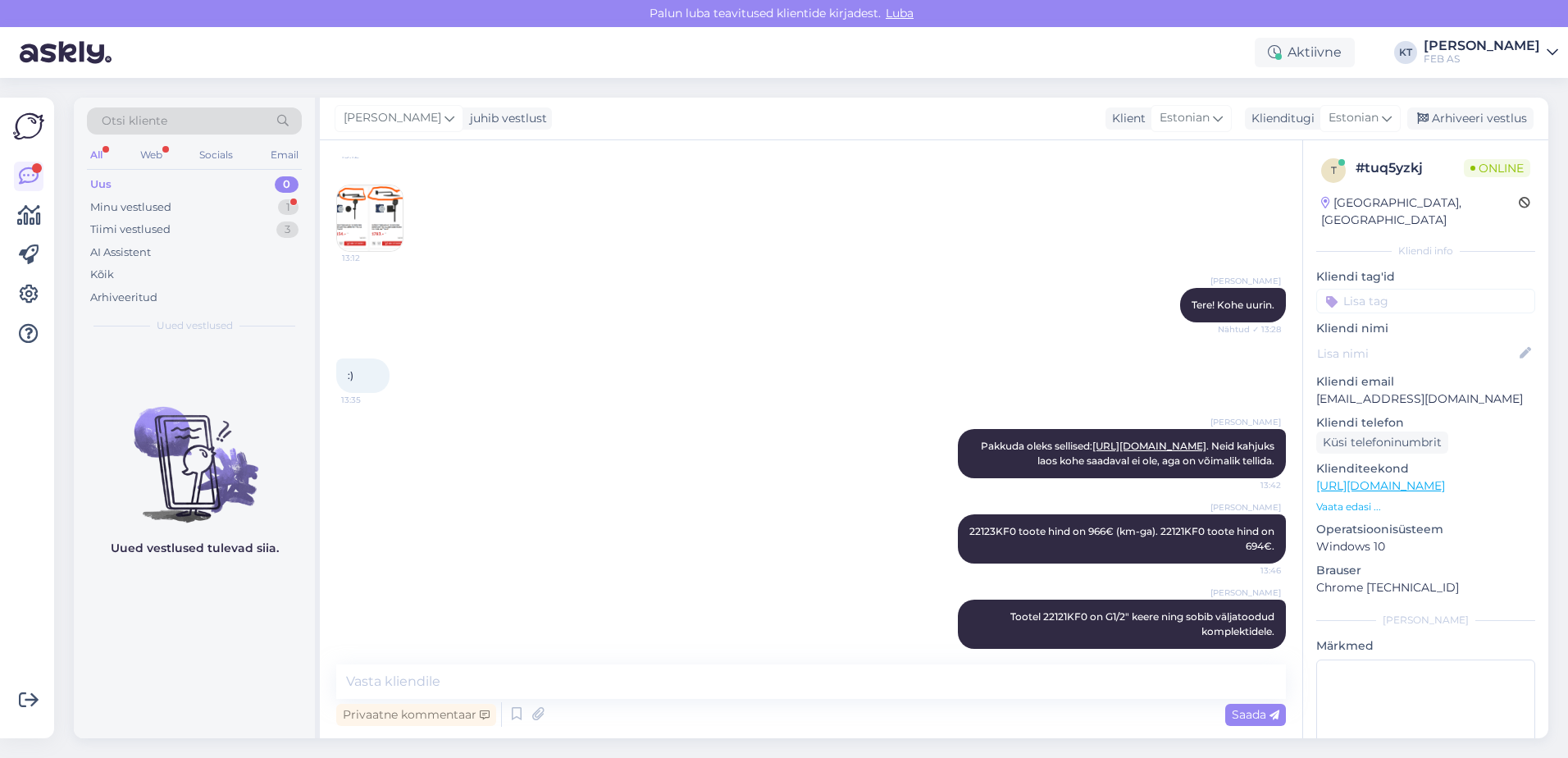
scroll to position [177, 0]
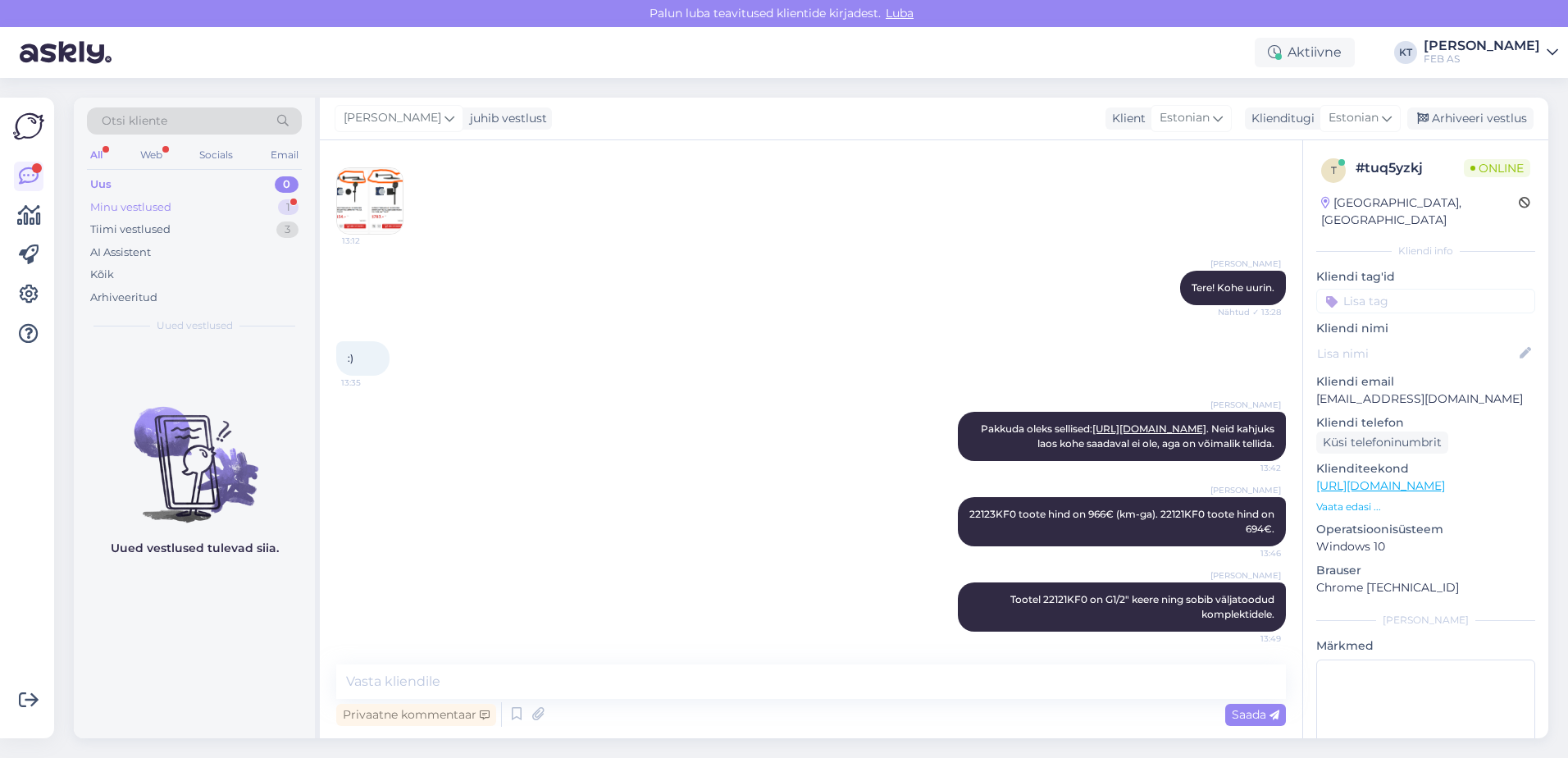
click at [155, 207] on div "Minu vestlused" at bounding box center [130, 207] width 81 height 16
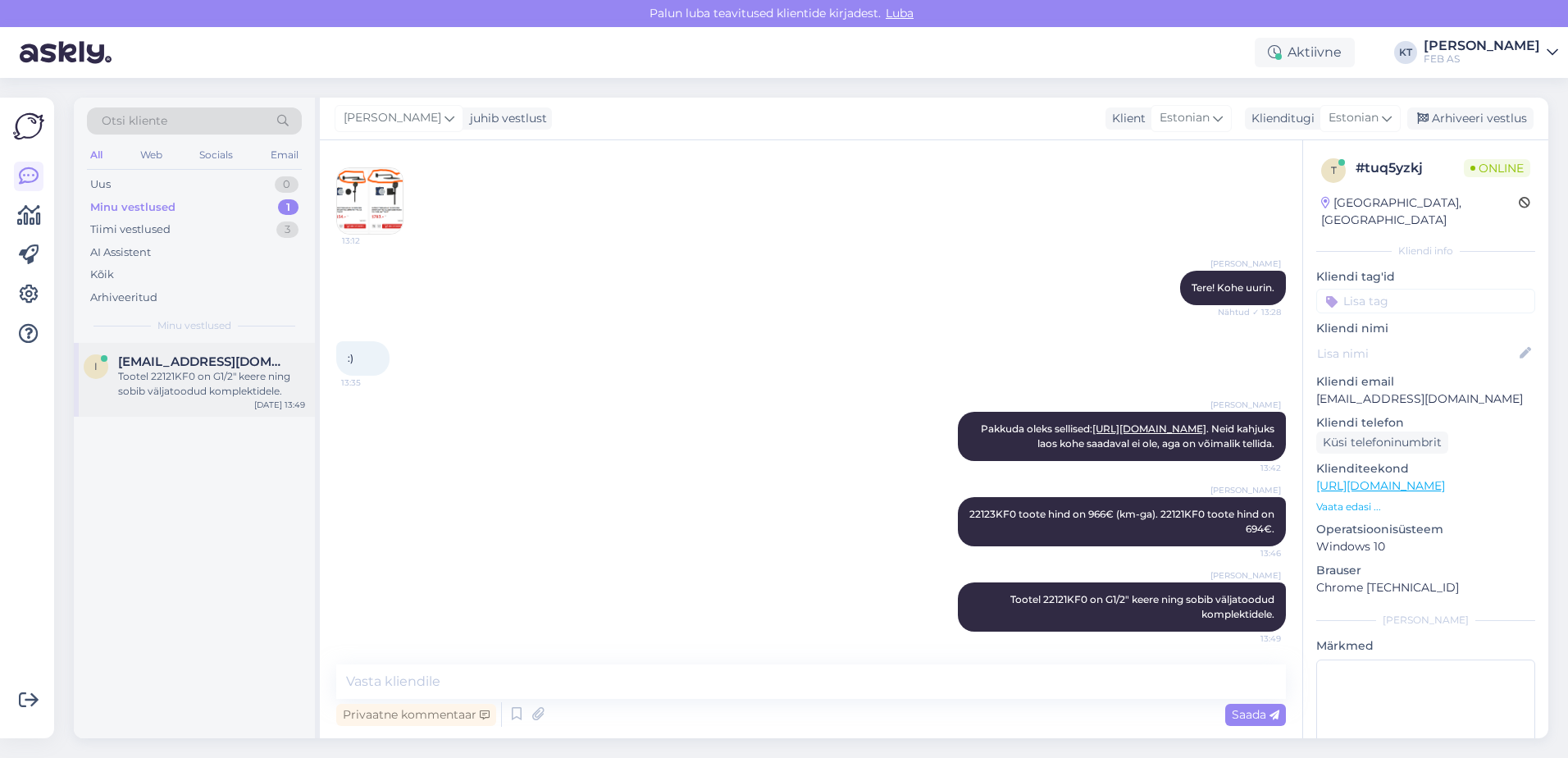
click at [159, 371] on div "Tootel 22121KF0 on G1/2" keere ning sobib väljatoodud komplektidele." at bounding box center [211, 384] width 187 height 29
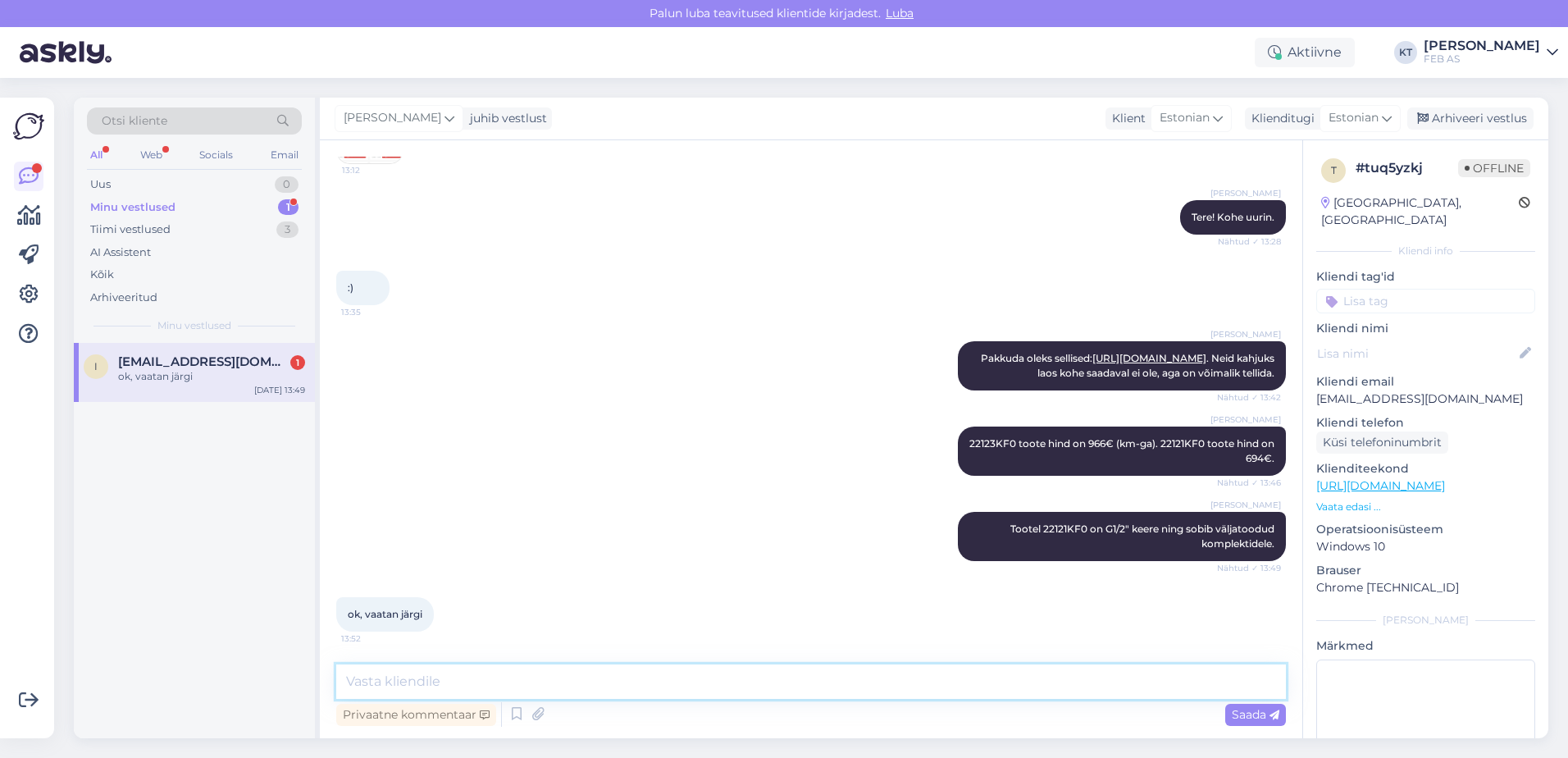
click at [506, 673] on textarea at bounding box center [811, 681] width 950 height 34
click at [857, 584] on div "ok, vaatan järgi 13:52" at bounding box center [811, 615] width 950 height 70
click at [484, 685] on textarea at bounding box center [811, 681] width 950 height 34
click at [477, 665] on textarea at bounding box center [811, 681] width 950 height 34
type textarea "K"
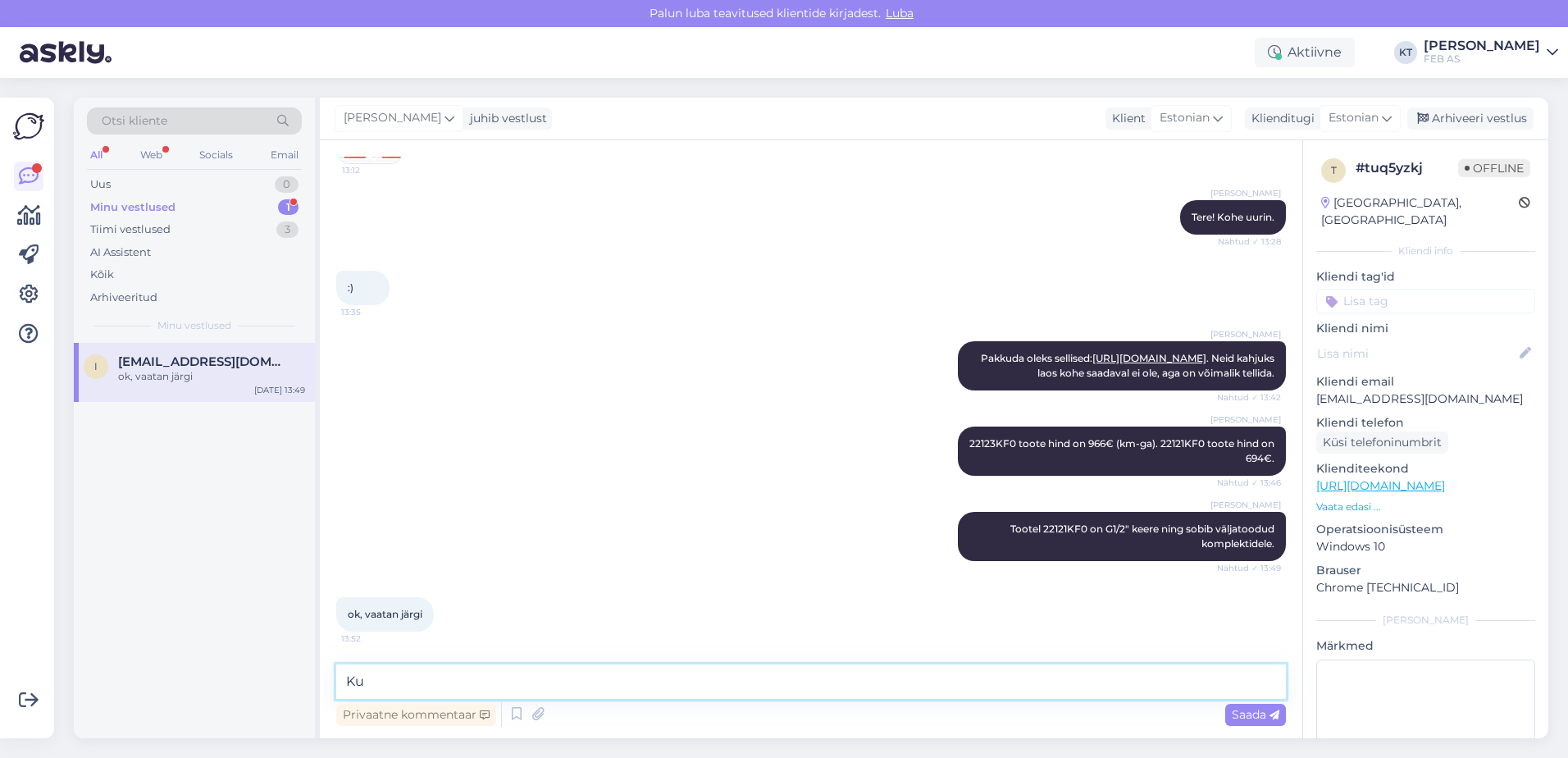
type textarea "K"
type textarea "N"
type textarea "K"
click at [445, 674] on textarea at bounding box center [811, 681] width 950 height 34
click at [142, 156] on div "Web" at bounding box center [151, 155] width 28 height 21
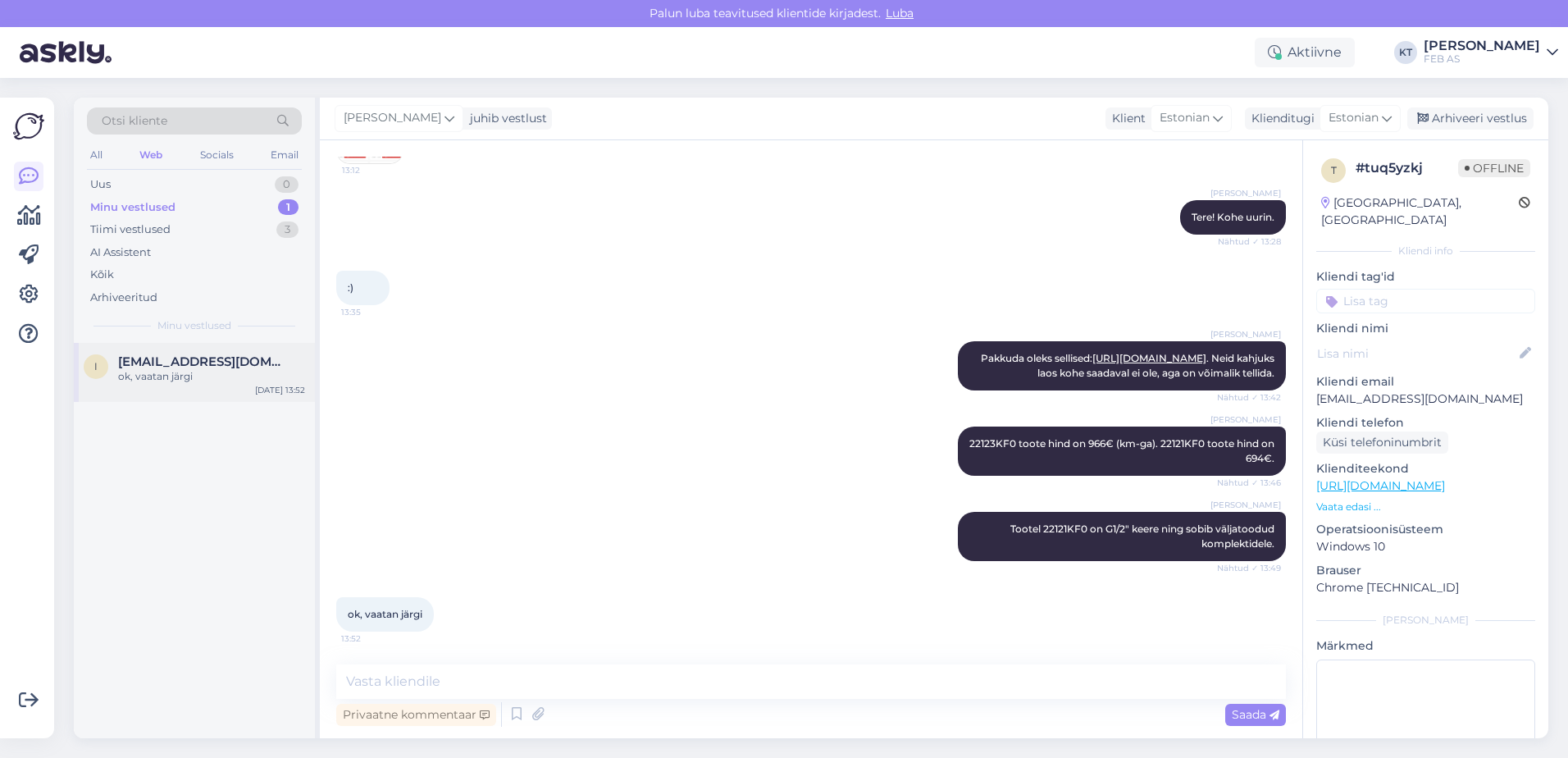
click at [131, 356] on span "[EMAIL_ADDRESS][DOMAIN_NAME]" at bounding box center [203, 362] width 171 height 15
click at [563, 666] on textarea at bounding box center [811, 681] width 950 height 34
click at [750, 675] on textarea at bounding box center [811, 681] width 950 height 34
type textarea "Kui on soov tellida, siis andke [PERSON_NAME]."
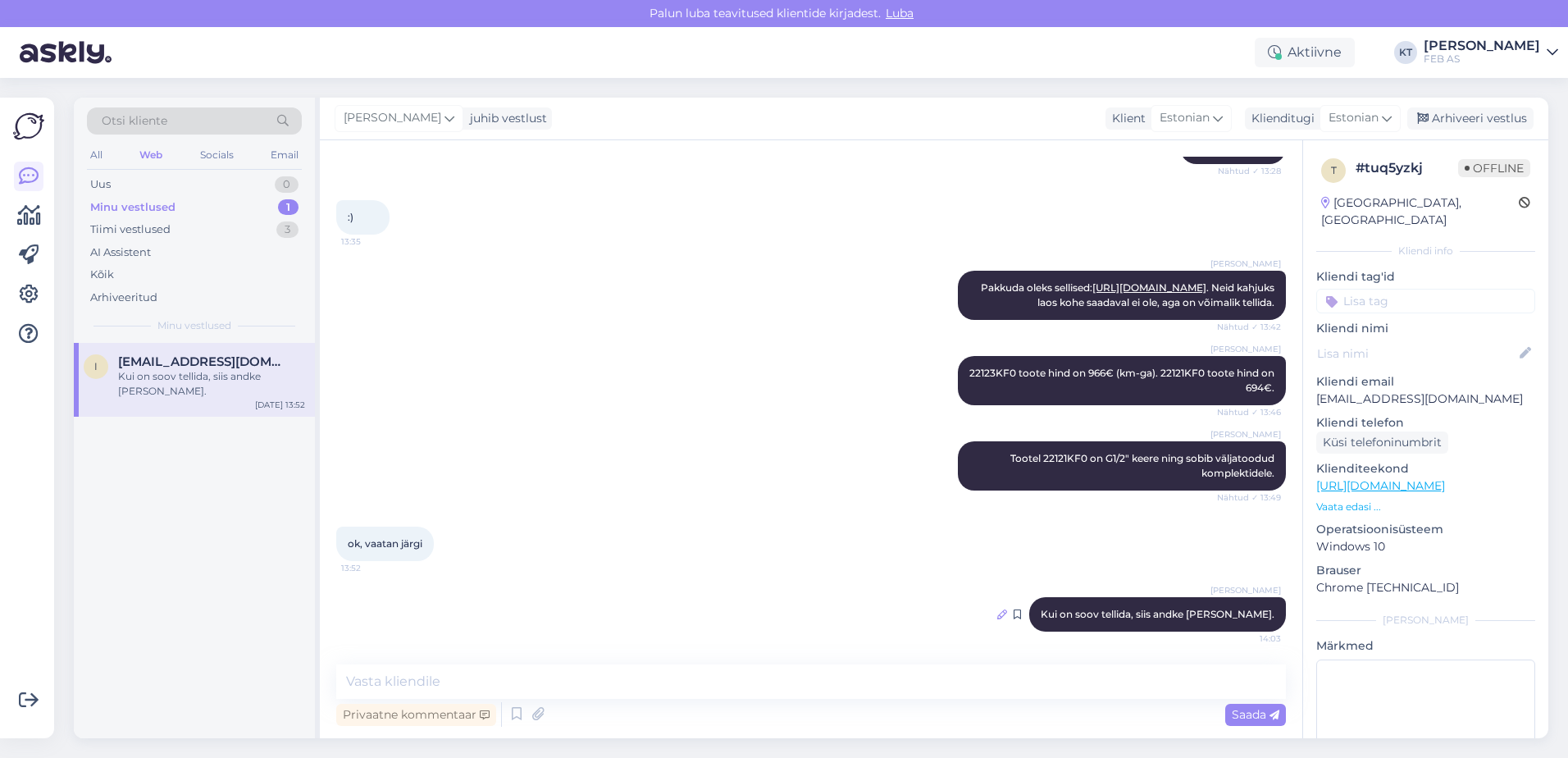
click at [1007, 616] on icon at bounding box center [1002, 615] width 9 height 9
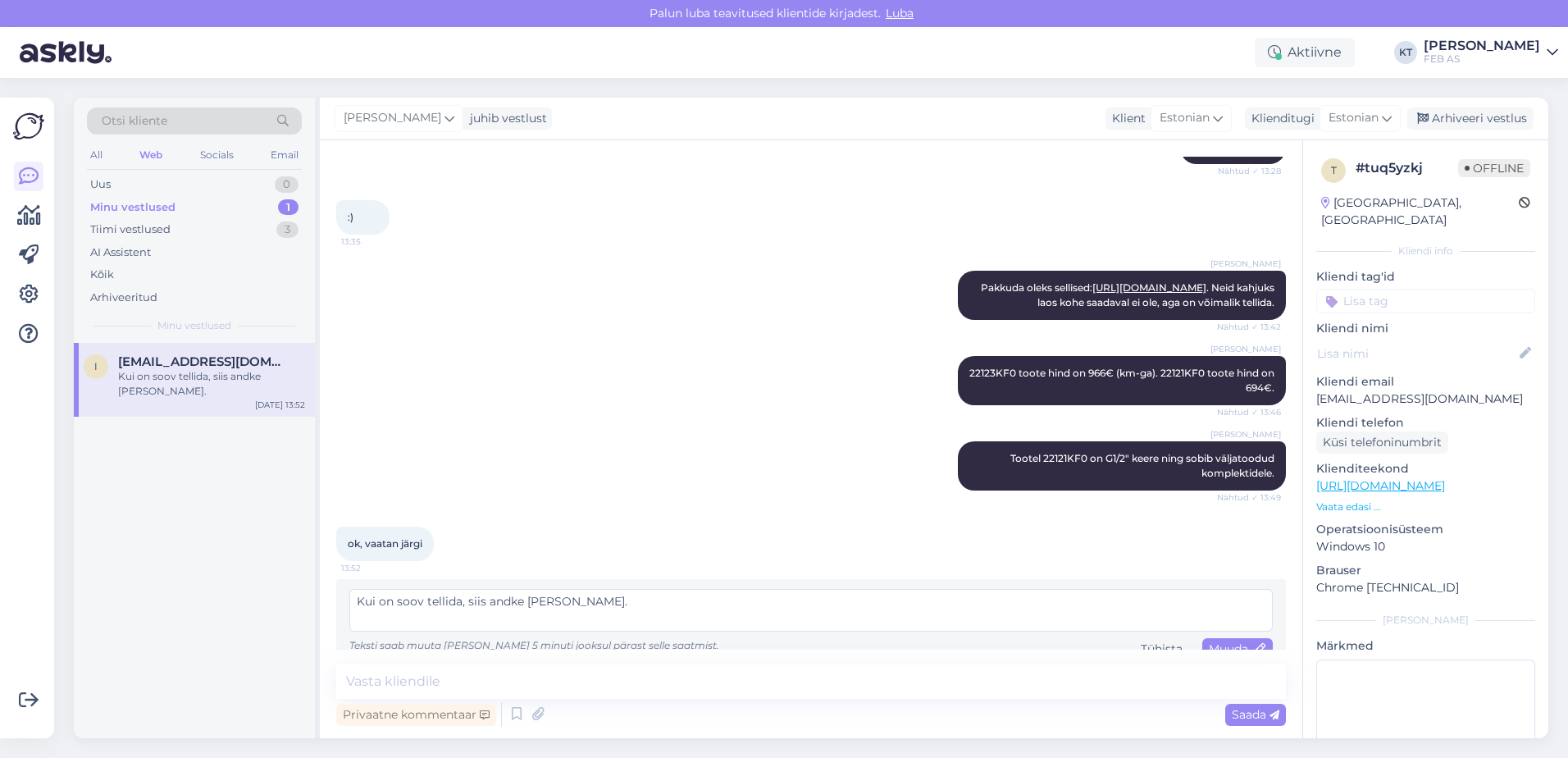
click at [712, 615] on textarea "Kui on soov tellida, siis andke [PERSON_NAME]." at bounding box center [811, 610] width 923 height 43
click at [585, 598] on textarea "Kui on soov tellida, siis täpsustan üle ka tarneaja." at bounding box center [811, 610] width 923 height 43
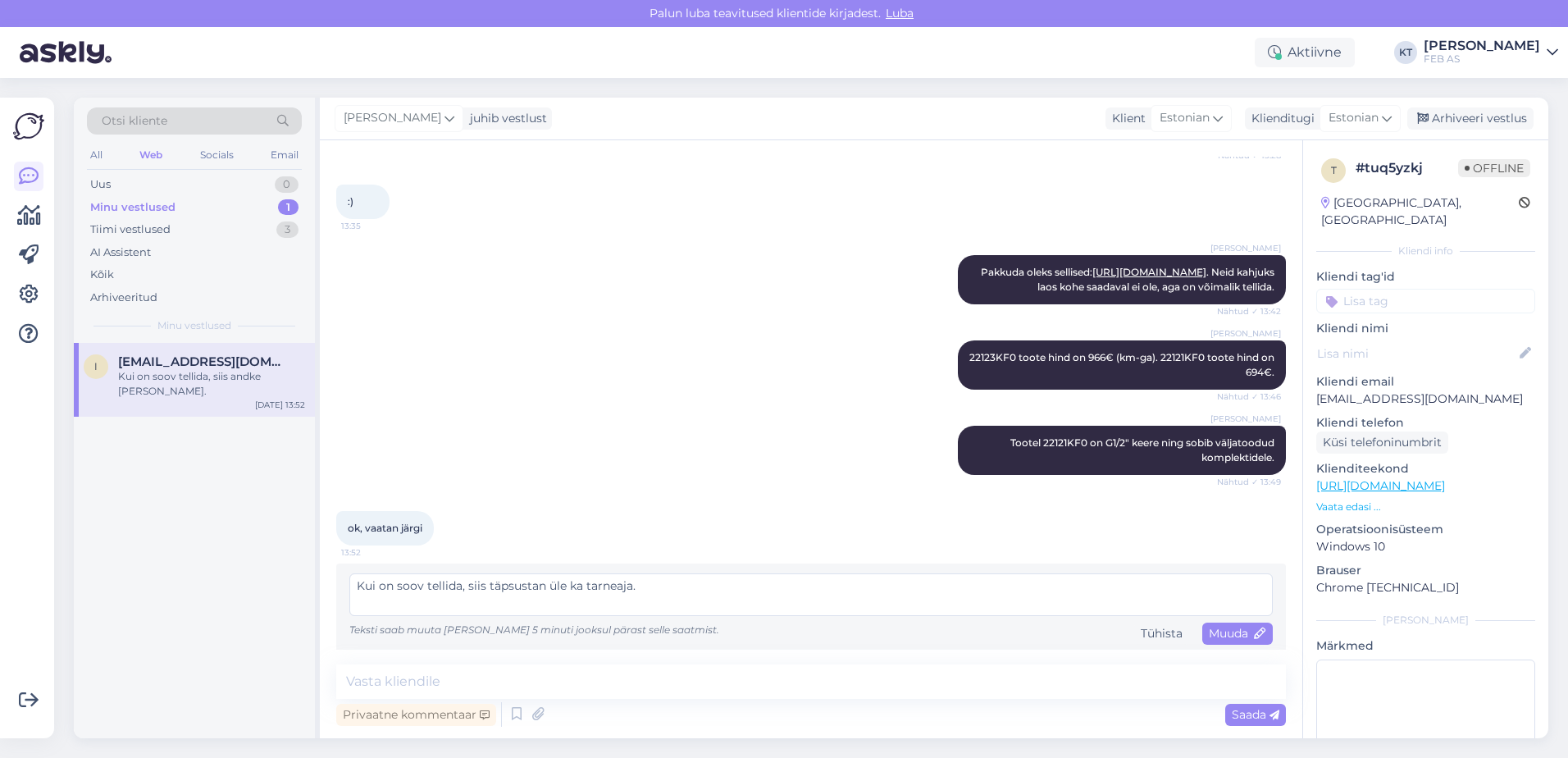
scroll to position [338, 0]
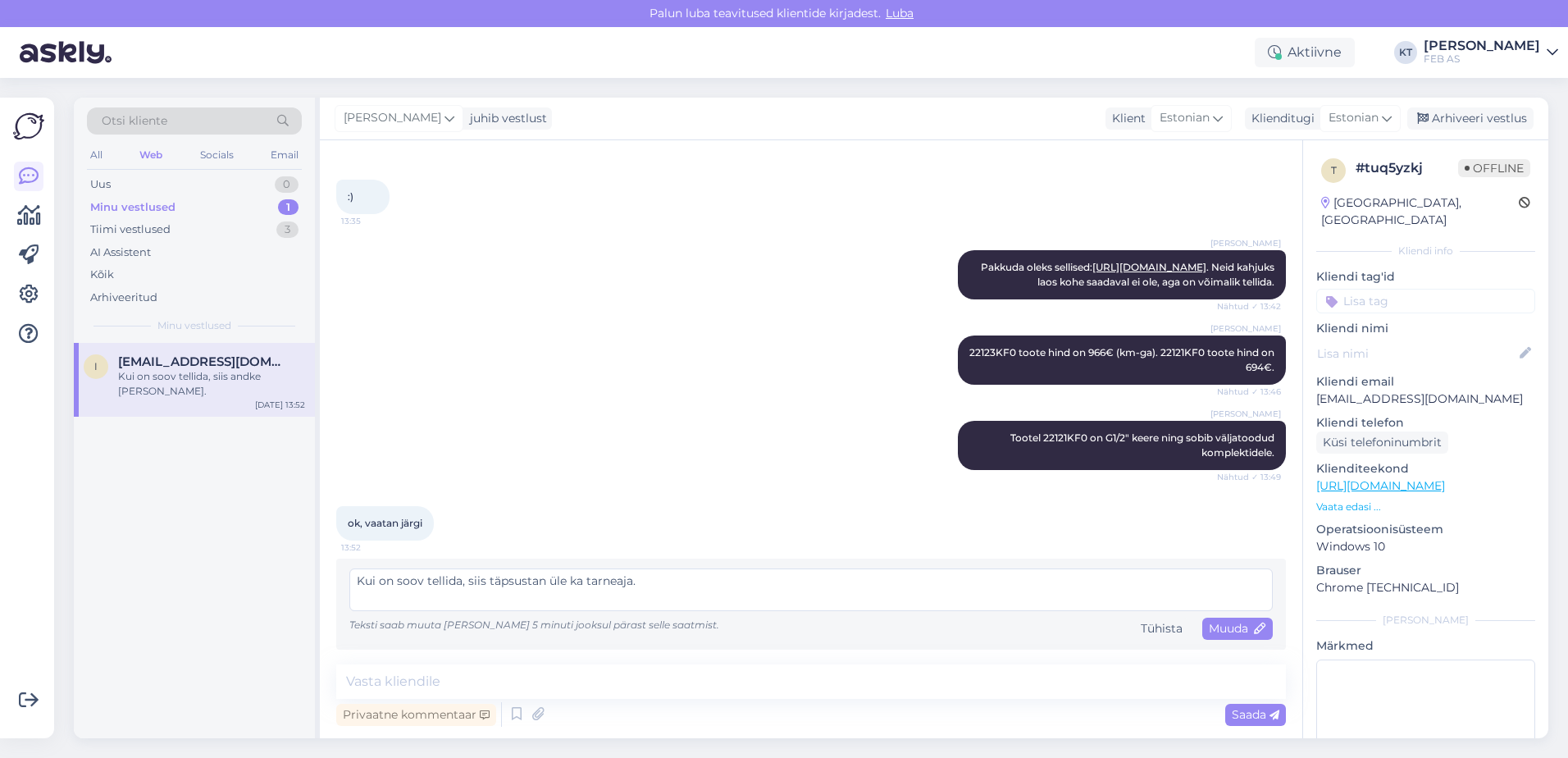
drag, startPoint x: 674, startPoint y: 576, endPoint x: 378, endPoint y: 557, distance: 296.6
click at [378, 557] on div "Vestlus algas [DATE] Tere! kas [PERSON_NAME] saab [PERSON_NAME]. Mul on paigald…" at bounding box center [818, 403] width 964 height 493
click at [579, 591] on textarea "Kui on soov tellida, siis täpsustan üle ka tarneaja." at bounding box center [811, 589] width 923 height 43
drag, startPoint x: 675, startPoint y: 579, endPoint x: 468, endPoint y: 578, distance: 207.0
click at [468, 578] on textarea "Kui on soov tellida, siis täpsustan üle ka tarneaja." at bounding box center [811, 589] width 923 height 43
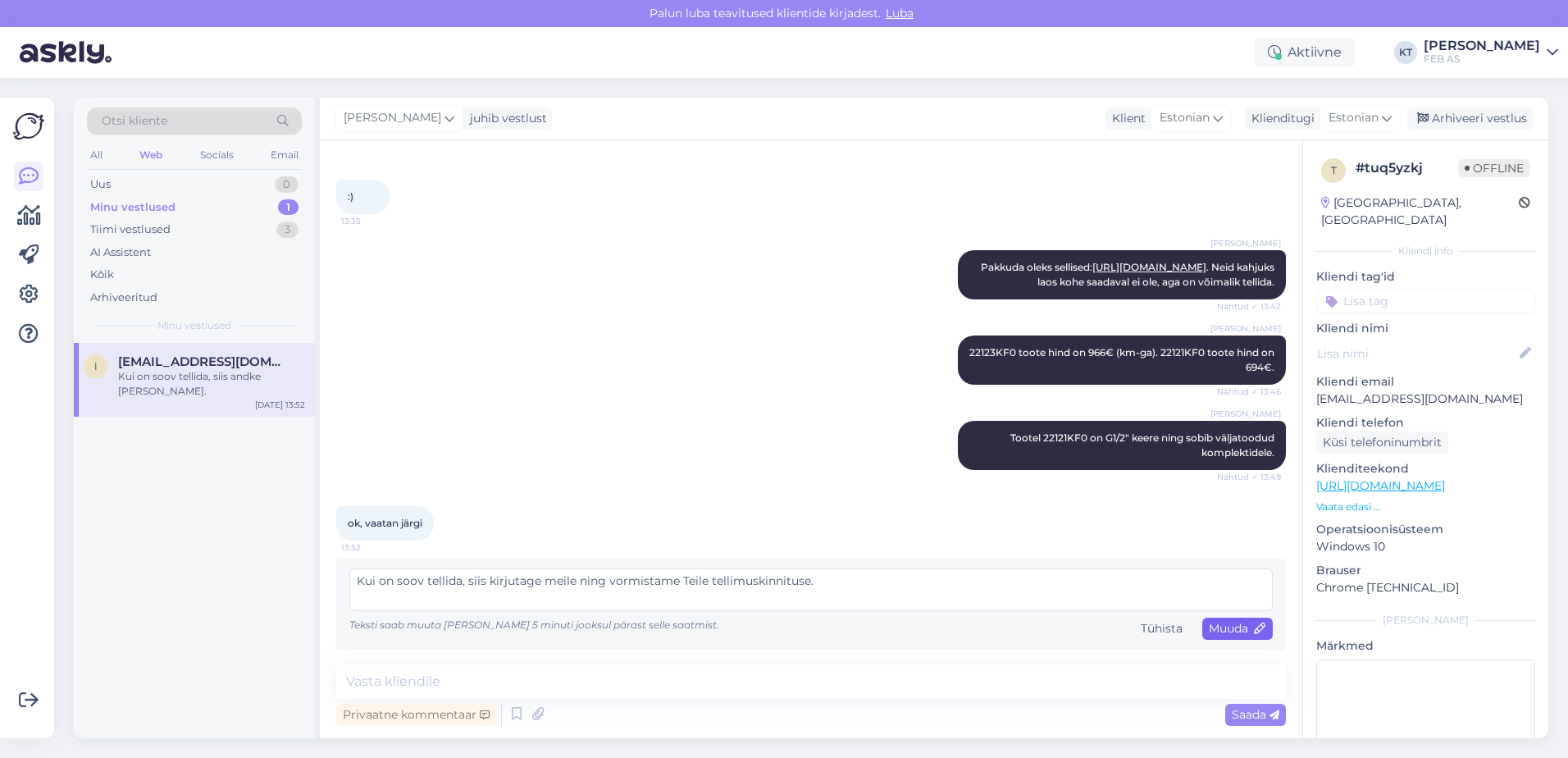
type textarea "Kui on soov tellida, siis kirjutage meile ning vormistame Teile tellimuskinnitu…"
click at [1224, 632] on span "Muuda" at bounding box center [1237, 629] width 57 height 15
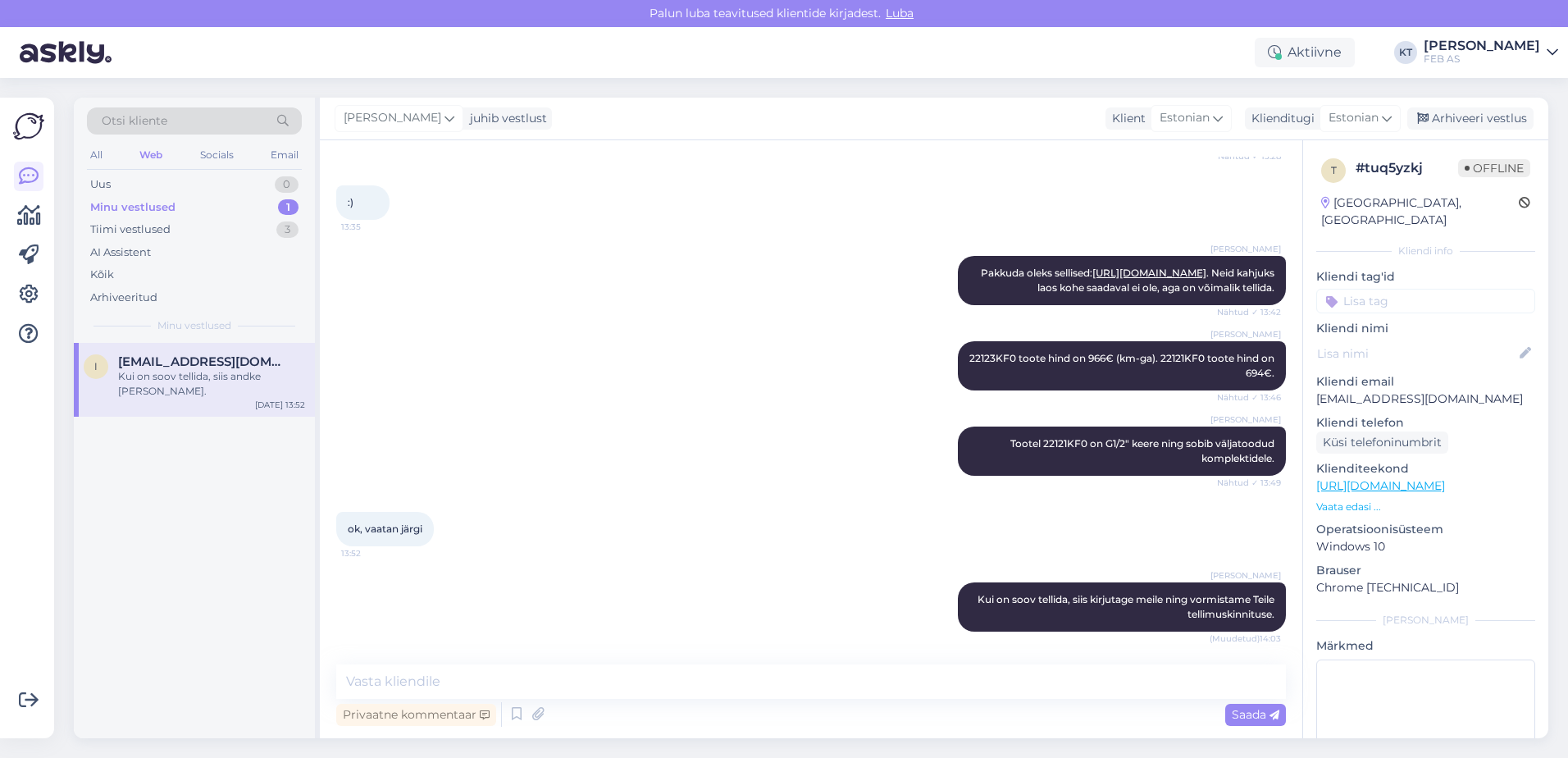
scroll to position [332, 0]
click at [174, 233] on div "Tiimi vestlused 3" at bounding box center [195, 230] width 215 height 23
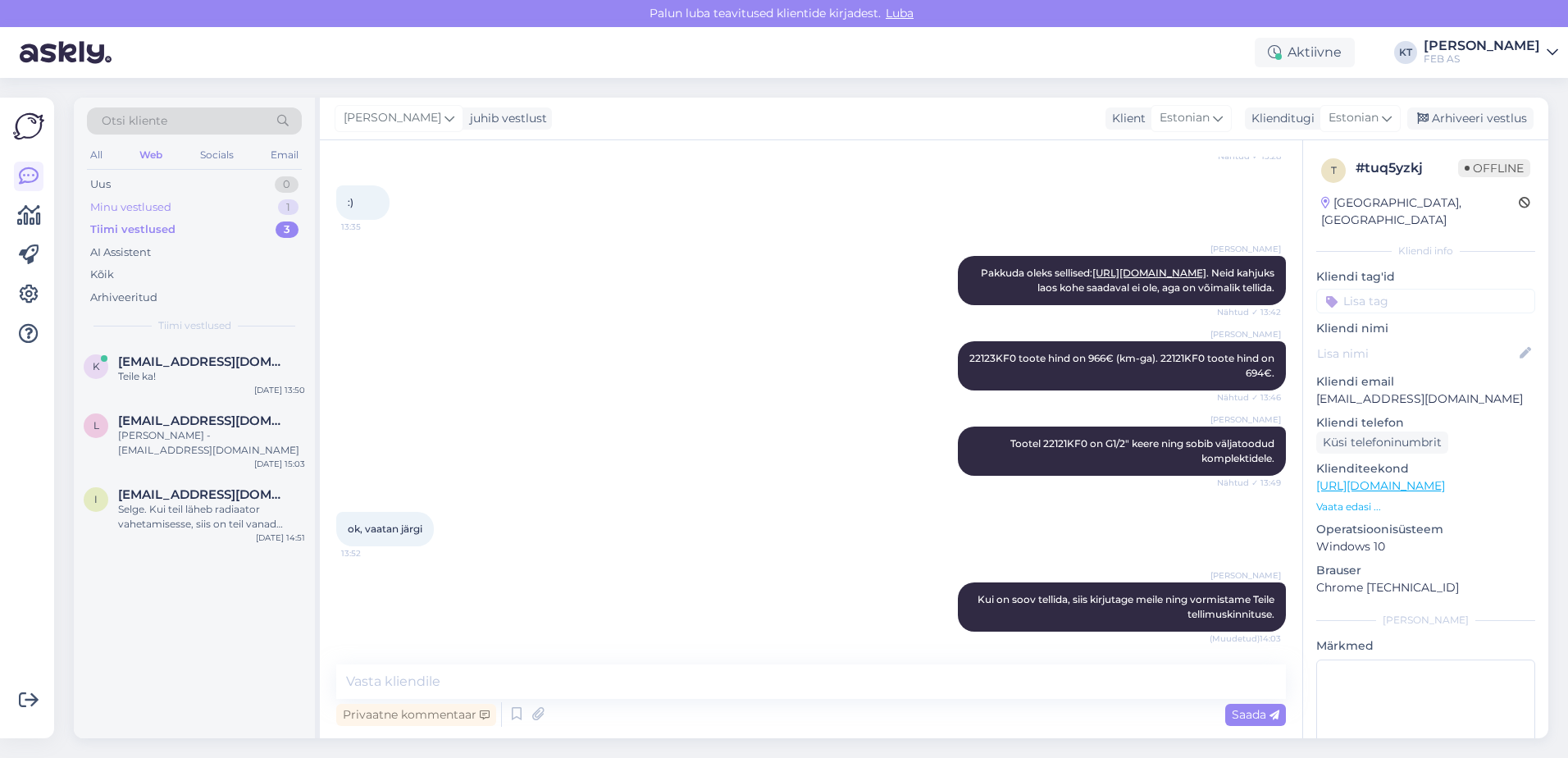
click at [218, 208] on div "Minu vestlused 1" at bounding box center [195, 207] width 215 height 23
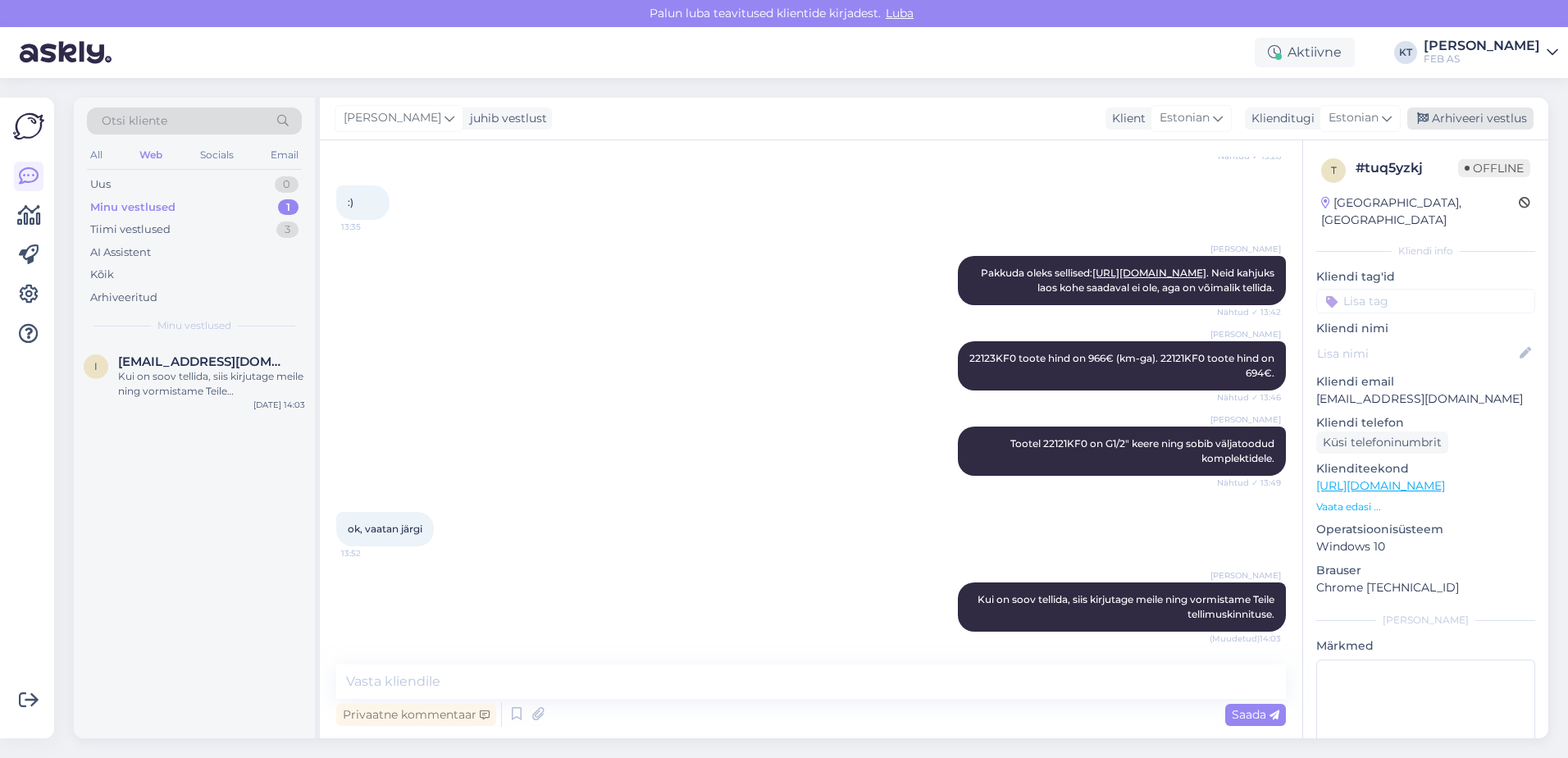
click at [1480, 116] on div "Arhiveeri vestlus" at bounding box center [1470, 118] width 126 height 22
